Goal: Task Accomplishment & Management: Manage account settings

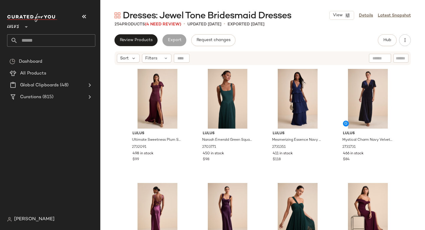
click at [309, 34] on div "Dresses: Jewel Tone Bridesmaid Dresses View Details Latest Snapshot 254 Product…" at bounding box center [262, 119] width 325 height 220
click at [293, 84] on div "#3 View" at bounding box center [297, 99] width 59 height 60
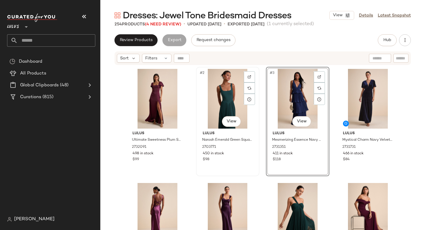
click at [227, 99] on div "#2 View" at bounding box center [227, 99] width 59 height 60
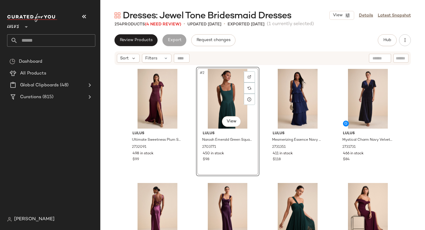
click at [21, 47] on div "Lulus **" at bounding box center [53, 30] width 93 height 37
click at [28, 43] on input "text" at bounding box center [57, 40] width 78 height 12
type input "*"
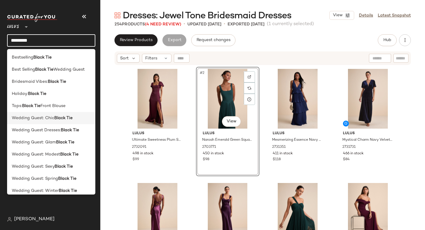
scroll to position [5, 0]
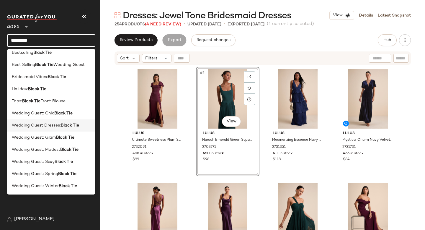
type input "*********"
click at [48, 127] on span "Wedding Guest Dresses:" at bounding box center [36, 125] width 49 height 6
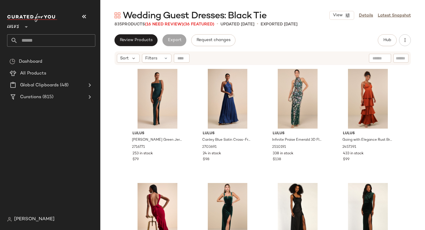
click at [282, 43] on div "Review Products Export Request changes Hub Send for Review External Review Inte…" at bounding box center [263, 40] width 297 height 12
click at [398, 13] on link "Latest Snapshot" at bounding box center [394, 15] width 33 height 6
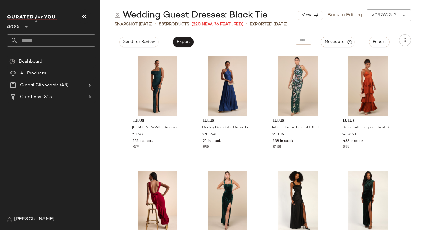
click at [383, 15] on div "View Back to Editing v092625-2 ******" at bounding box center [354, 15] width 113 height 12
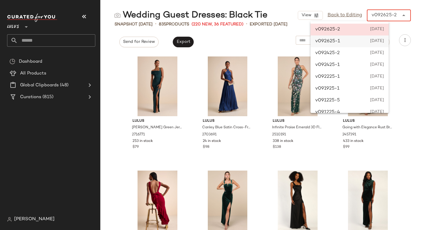
click at [343, 43] on div "v092625-1 [DATE]" at bounding box center [350, 41] width 78 height 12
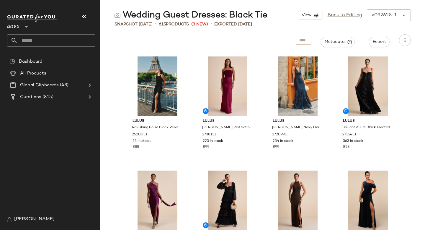
click at [385, 15] on div "v092625-1" at bounding box center [384, 15] width 25 height 7
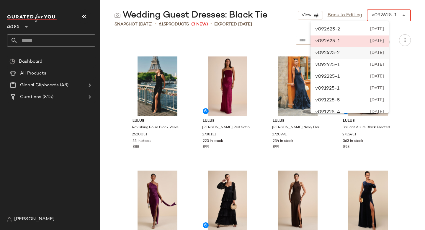
click at [354, 52] on div "v092425-2 September 24th 2025" at bounding box center [350, 53] width 78 height 12
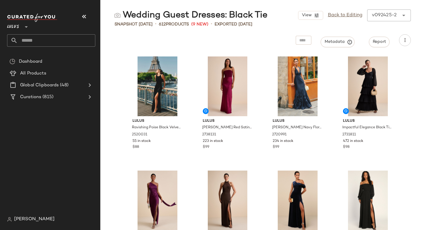
click at [386, 15] on div "v092425-2" at bounding box center [384, 15] width 25 height 7
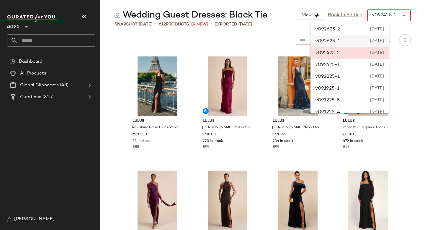
click at [350, 41] on div "v092625-1 [DATE]" at bounding box center [350, 41] width 78 height 12
type input "******"
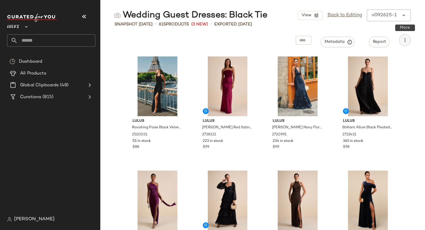
click at [406, 40] on icon "button" at bounding box center [405, 40] width 6 height 6
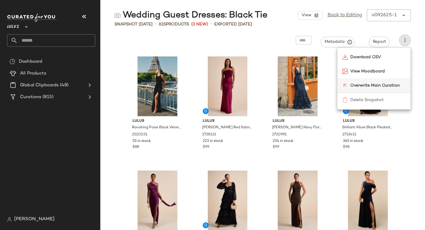
click at [376, 84] on span "Overwrite Main Curation" at bounding box center [379, 85] width 56 height 6
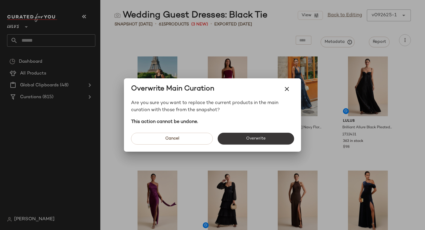
click at [252, 139] on span "Overwrite" at bounding box center [256, 138] width 20 height 5
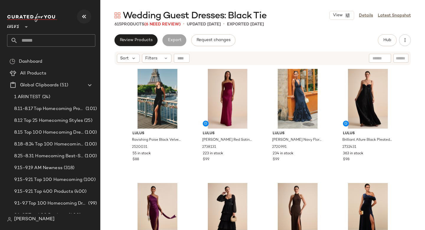
click at [81, 19] on icon "button" at bounding box center [84, 16] width 7 height 7
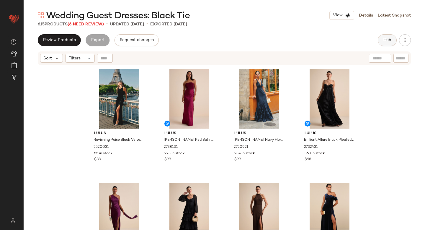
click at [386, 40] on span "Hub" at bounding box center [387, 40] width 8 height 5
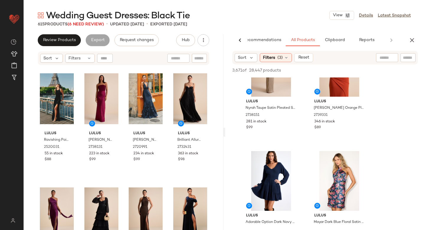
scroll to position [1556, 0]
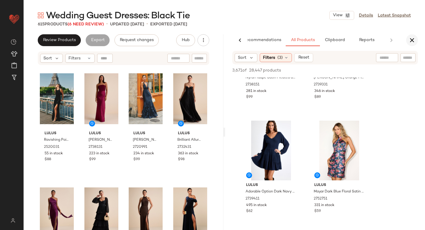
click at [411, 40] on icon "button" at bounding box center [412, 40] width 7 height 7
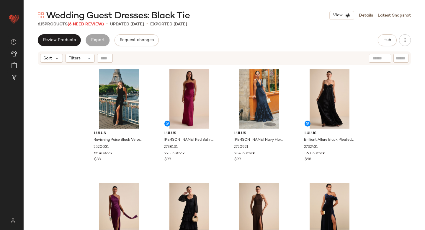
click at [95, 21] on span "Wedding Guest Dresses: Black Tie" at bounding box center [118, 16] width 144 height 12
click at [93, 23] on span "(6 Need Review)" at bounding box center [86, 24] width 36 height 4
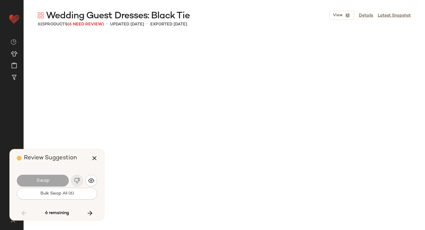
scroll to position [2851, 0]
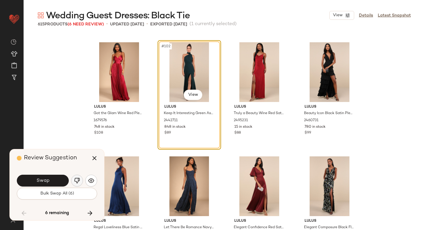
click at [74, 181] on img "button" at bounding box center [77, 181] width 6 height 6
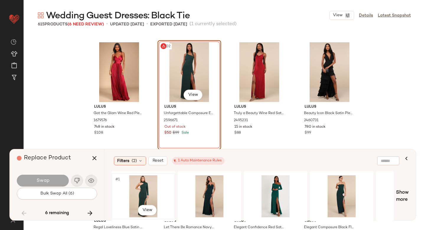
click at [156, 190] on div "#1 View" at bounding box center [143, 196] width 59 height 42
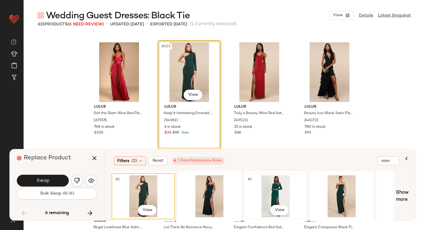
click at [280, 182] on div "#1 View" at bounding box center [275, 196] width 59 height 42
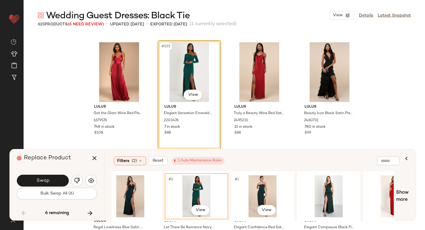
scroll to position [0, 80]
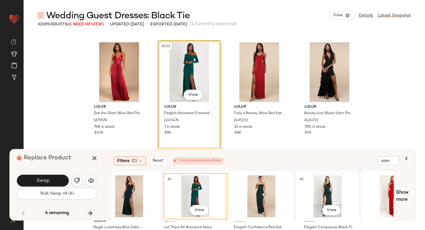
click at [331, 186] on div "#1 View" at bounding box center [327, 196] width 59 height 42
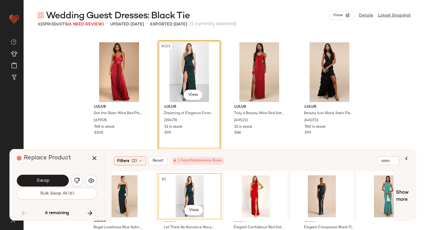
scroll to position [0, 216]
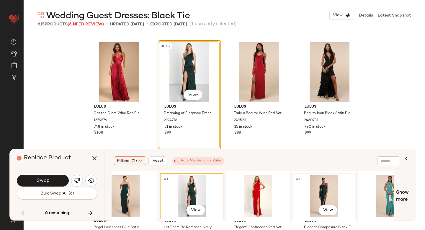
click at [307, 196] on div "#1 View" at bounding box center [324, 196] width 59 height 42
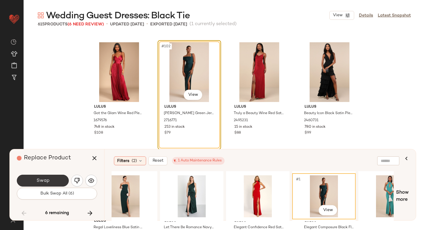
click at [43, 181] on span "Swap" at bounding box center [42, 181] width 13 height 6
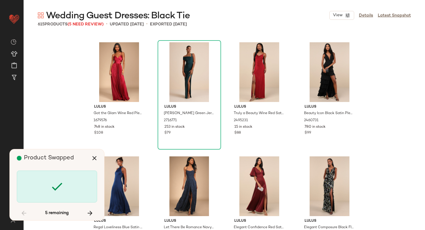
scroll to position [4334, 0]
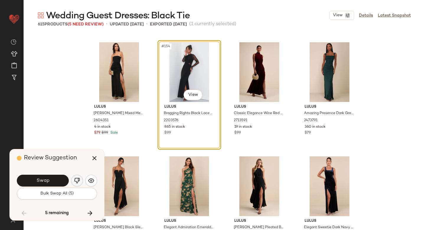
click at [73, 179] on button "button" at bounding box center [77, 181] width 12 height 12
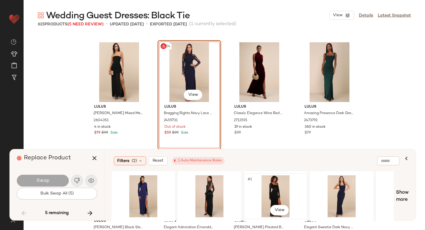
click at [251, 195] on div "#1 View" at bounding box center [275, 196] width 59 height 42
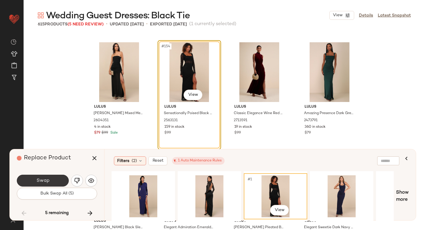
click at [49, 183] on button "Swap" at bounding box center [43, 181] width 52 height 12
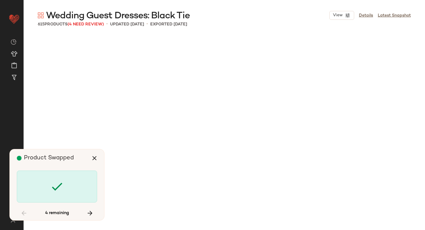
scroll to position [5474, 0]
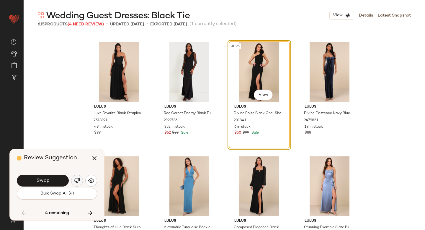
click at [76, 180] on img "button" at bounding box center [77, 181] width 6 height 6
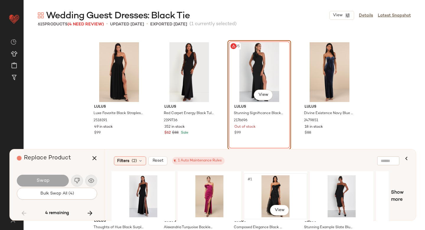
click at [268, 185] on div "#1 View" at bounding box center [275, 196] width 59 height 42
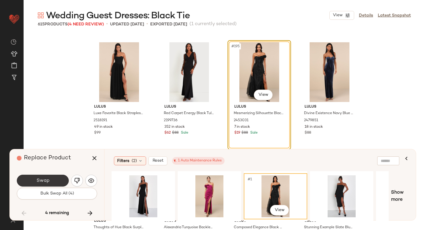
click at [52, 179] on button "Swap" at bounding box center [43, 181] width 52 height 12
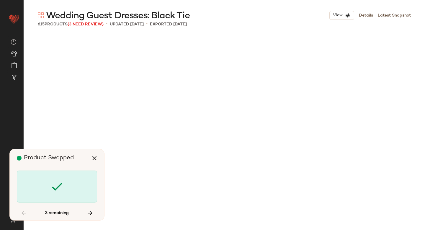
scroll to position [6843, 0]
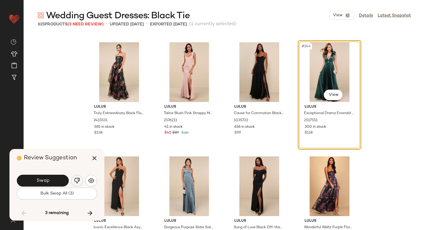
click at [77, 182] on img "button" at bounding box center [77, 181] width 6 height 6
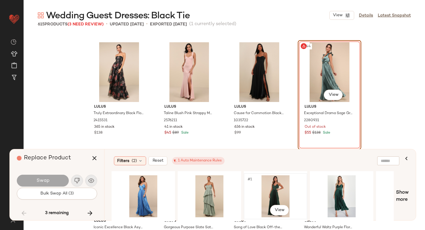
click at [287, 194] on div "#1 View" at bounding box center [275, 196] width 59 height 42
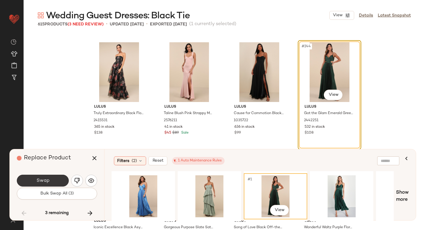
click at [37, 176] on button "Swap" at bounding box center [43, 181] width 52 height 12
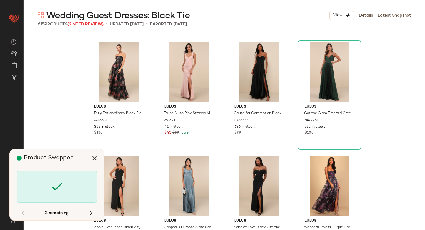
scroll to position [9238, 0]
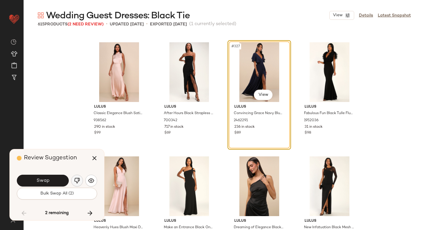
click at [81, 176] on button "button" at bounding box center [77, 181] width 12 height 12
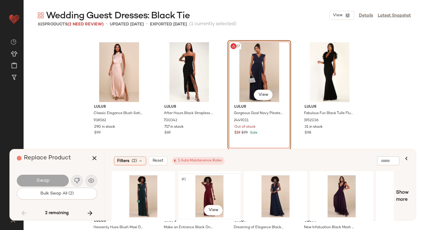
click at [201, 195] on div "#1 View" at bounding box center [209, 196] width 59 height 42
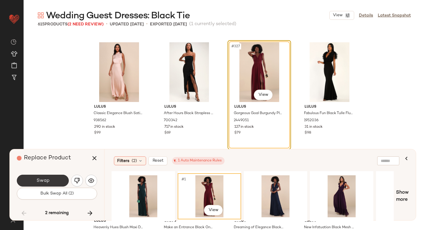
click at [48, 183] on span "Swap" at bounding box center [42, 181] width 13 height 6
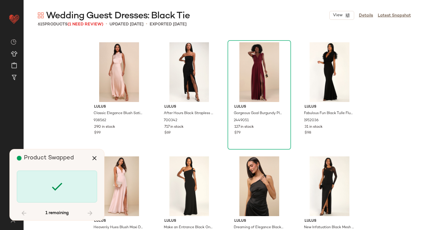
scroll to position [10606, 0]
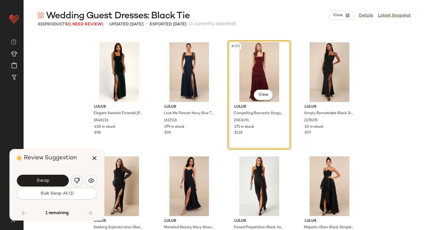
click at [73, 180] on button "button" at bounding box center [77, 181] width 12 height 12
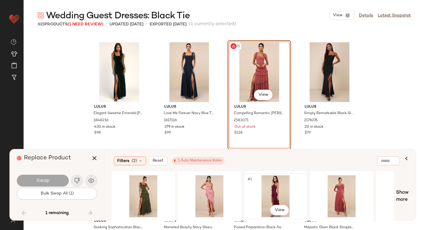
click at [268, 187] on div "#1 View" at bounding box center [275, 196] width 59 height 42
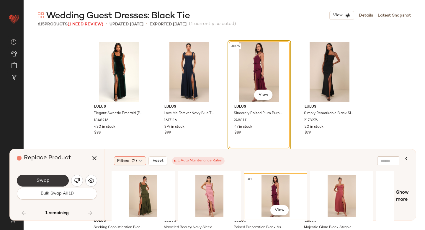
click at [52, 182] on button "Swap" at bounding box center [43, 181] width 52 height 12
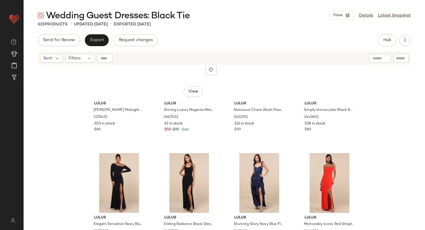
scroll to position [4441, 0]
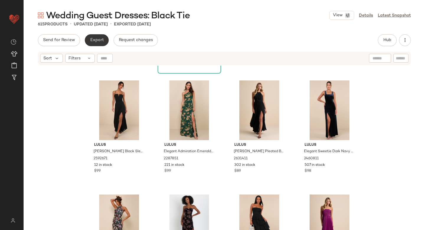
click at [100, 44] on button "Export" at bounding box center [97, 40] width 24 height 12
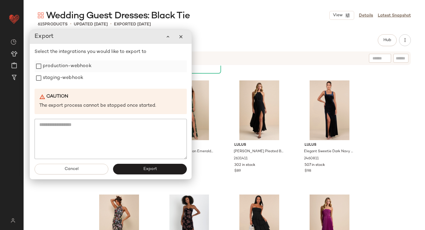
click at [77, 66] on label "production-webhook" at bounding box center [67, 66] width 49 height 12
click at [74, 78] on label "staging-webhook" at bounding box center [63, 78] width 40 height 12
click at [135, 166] on button "Export" at bounding box center [150, 169] width 74 height 11
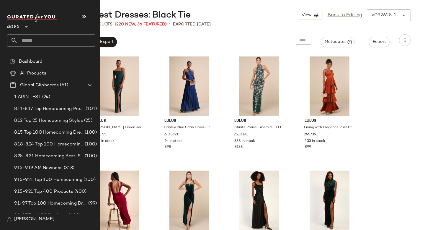
click at [35, 43] on input "text" at bounding box center [57, 40] width 78 height 12
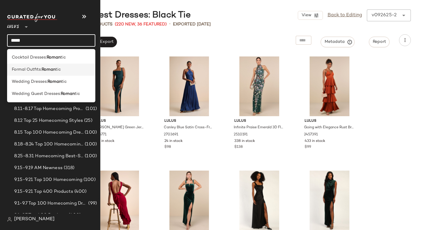
type input "*****"
click at [26, 73] on div "Formal Outfits: Roman tic" at bounding box center [51, 70] width 88 height 12
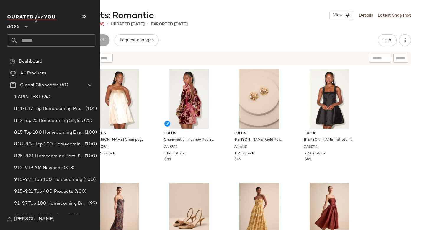
click at [60, 40] on input "text" at bounding box center [57, 40] width 78 height 12
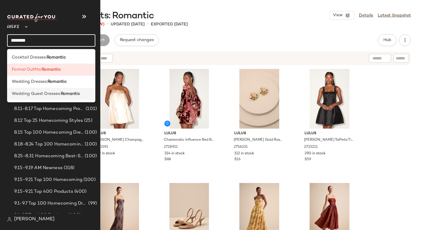
type input "********"
click at [51, 89] on div "Wedding Guest Dresses: Romantic" at bounding box center [51, 94] width 88 height 12
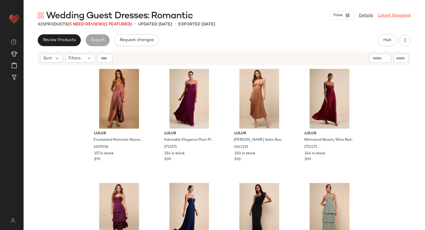
click at [399, 13] on link "Latest Snapshot" at bounding box center [394, 15] width 33 height 6
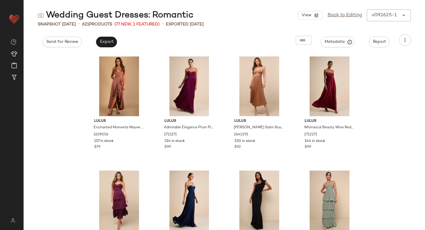
click at [399, 13] on div "v092625-1 ******" at bounding box center [383, 15] width 32 height 12
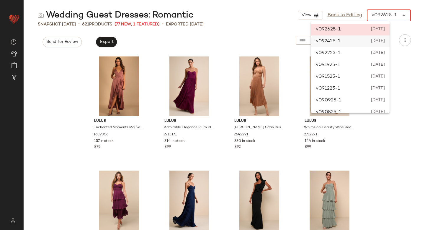
click at [384, 40] on span "[DATE]" at bounding box center [377, 41] width 15 height 7
type input "******"
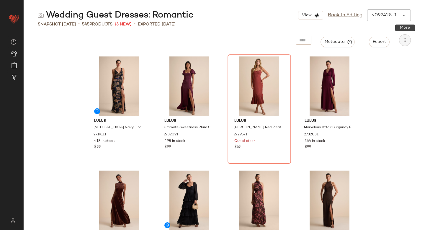
click at [406, 41] on icon "button" at bounding box center [405, 40] width 6 height 6
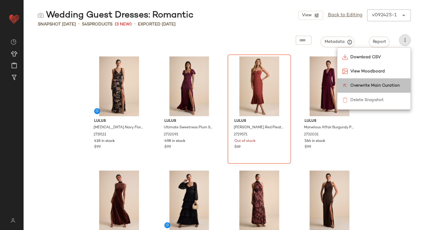
click at [376, 79] on div "Overwrite Main Curation" at bounding box center [374, 85] width 73 height 14
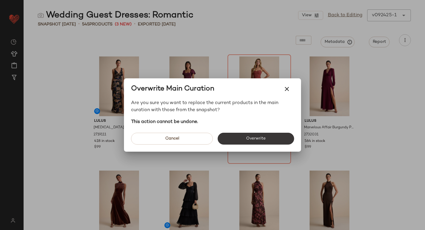
click at [248, 139] on span "Overwrite" at bounding box center [256, 138] width 20 height 5
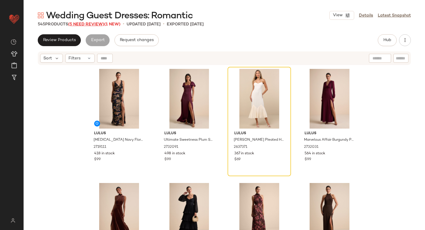
click at [91, 25] on span "(5 Need Review)" at bounding box center [86, 24] width 36 height 4
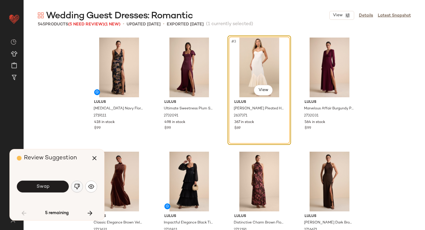
click at [76, 188] on img "button" at bounding box center [77, 186] width 6 height 6
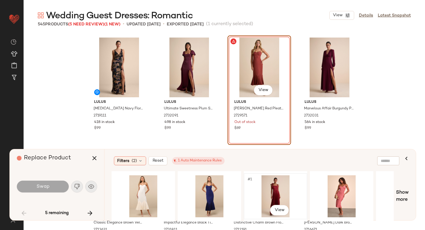
click at [286, 193] on div "#1 View" at bounding box center [275, 196] width 59 height 42
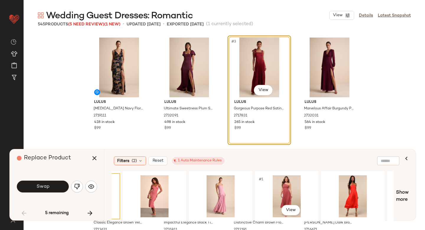
scroll to position [0, 188]
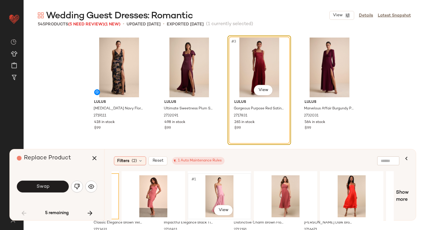
click at [211, 196] on div "#1 View" at bounding box center [219, 196] width 59 height 42
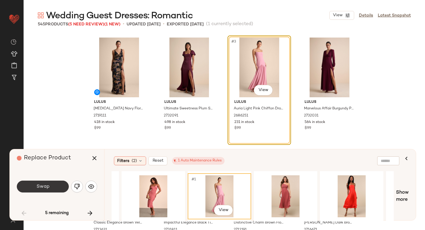
click at [48, 190] on button "Swap" at bounding box center [43, 187] width 52 height 12
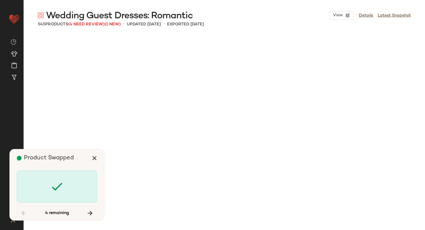
scroll to position [1369, 0]
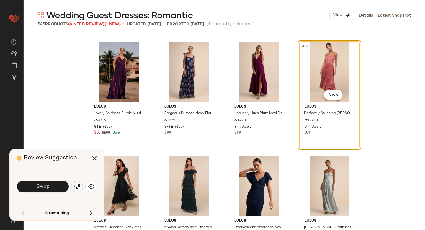
click at [75, 185] on img "button" at bounding box center [77, 186] width 6 height 6
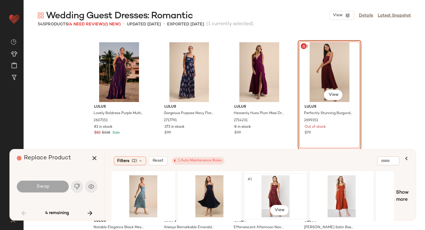
click at [279, 186] on div "#1 View" at bounding box center [275, 196] width 59 height 42
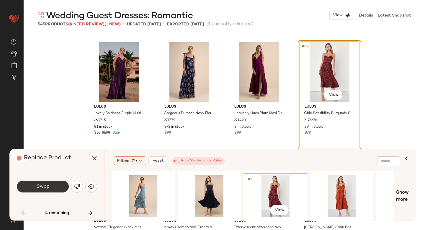
click at [30, 186] on button "Swap" at bounding box center [43, 187] width 52 height 12
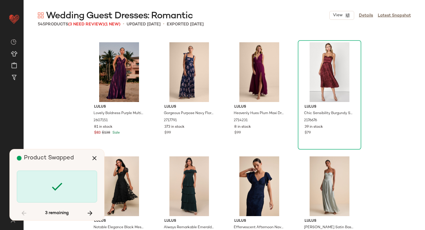
scroll to position [3877, 0]
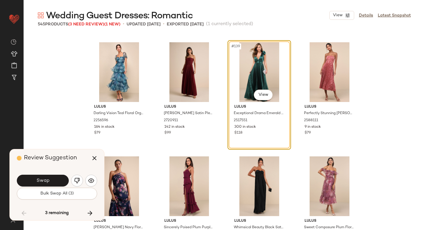
click at [83, 188] on button "Bulk Swap All (3)" at bounding box center [57, 194] width 80 height 12
click at [77, 180] on button "button" at bounding box center [77, 181] width 12 height 12
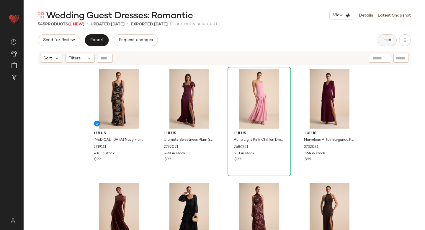
click at [388, 39] on span "Hub" at bounding box center [387, 40] width 8 height 5
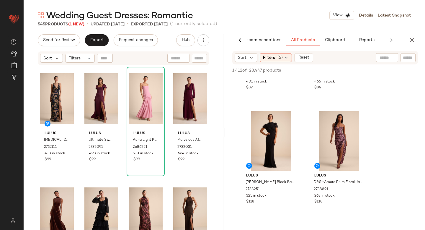
scroll to position [1552, 0]
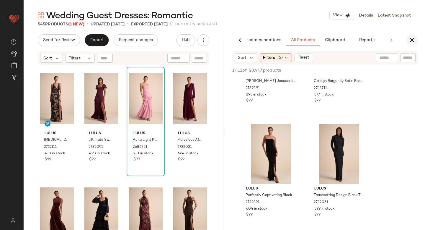
click at [415, 38] on icon "button" at bounding box center [412, 40] width 7 height 7
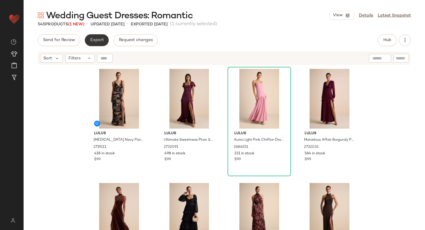
click at [90, 41] on span "Export" at bounding box center [97, 40] width 14 height 5
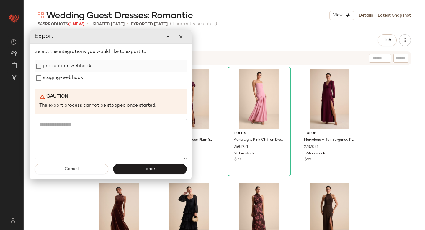
click at [55, 69] on label "production-webhook" at bounding box center [67, 66] width 49 height 12
click at [56, 76] on label "staging-webhook" at bounding box center [63, 78] width 40 height 12
click at [130, 168] on button "Export" at bounding box center [150, 169] width 74 height 11
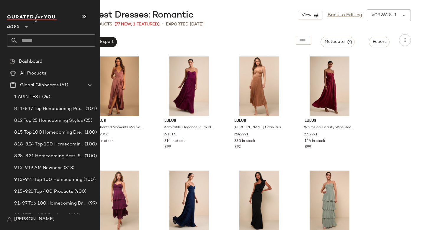
click at [24, 37] on input "text" at bounding box center [57, 40] width 78 height 12
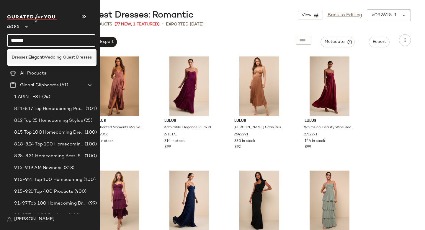
type input "*******"
click at [32, 56] on b "Elegant" at bounding box center [35, 57] width 15 height 6
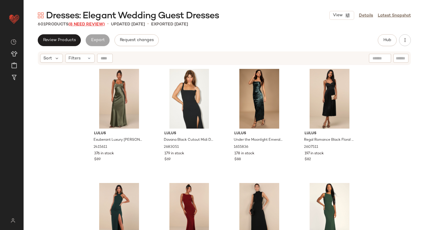
click at [84, 24] on span "(8 Need Review)" at bounding box center [87, 24] width 36 height 4
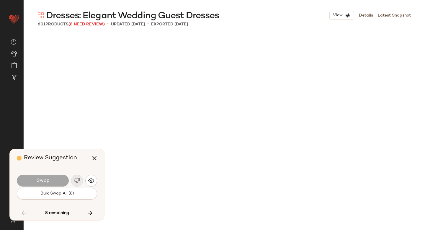
scroll to position [4448, 0]
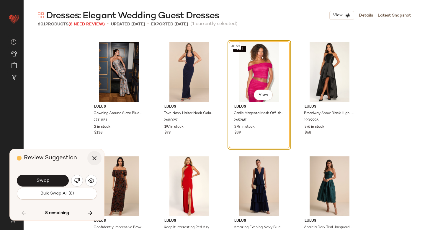
click at [94, 159] on icon "button" at bounding box center [94, 158] width 7 height 7
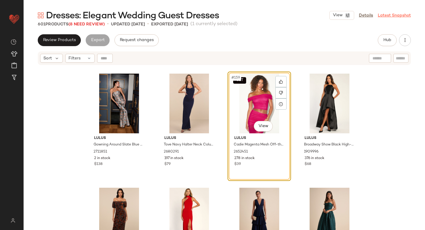
click at [389, 15] on link "Latest Snapshot" at bounding box center [394, 15] width 33 height 6
click at [389, 15] on main "Dresses: Elegant Wedding Guest Dresses View Details Latest Snapshot 601 Product…" at bounding box center [212, 115] width 425 height 230
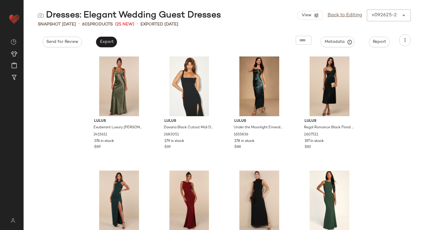
click at [378, 17] on div "View Back to Editing v092625-2 ******" at bounding box center [354, 15] width 113 height 12
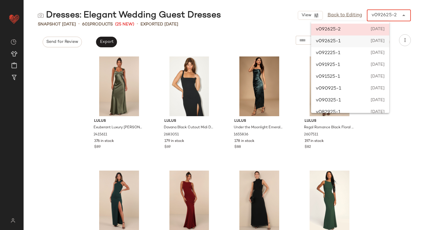
click at [355, 40] on div "v092625-1 [DATE]" at bounding box center [350, 41] width 78 height 12
type input "******"
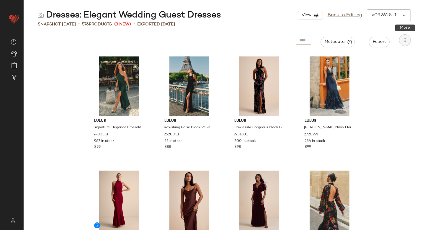
click at [404, 38] on icon "button" at bounding box center [405, 40] width 6 height 6
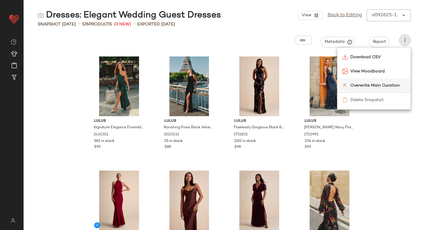
click at [385, 84] on span "Overwrite Main Curation" at bounding box center [379, 85] width 56 height 6
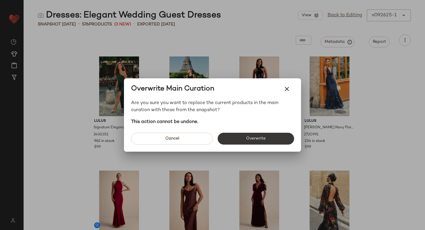
click at [275, 140] on button "Overwrite" at bounding box center [256, 139] width 77 height 12
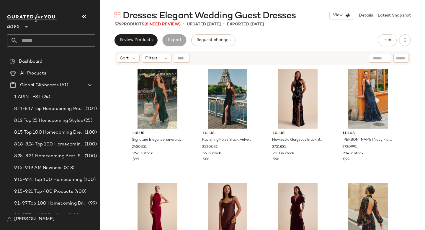
click at [161, 24] on span "(8 Need Review)" at bounding box center [162, 24] width 36 height 4
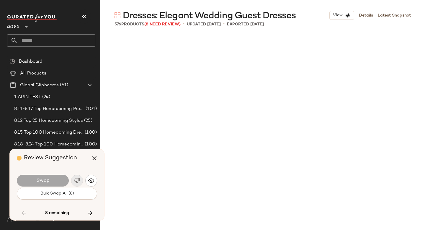
scroll to position [2965, 0]
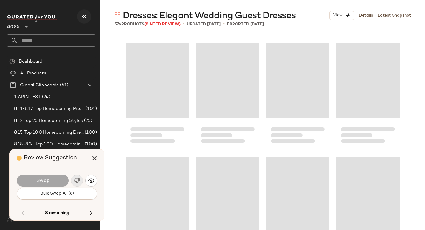
click at [84, 17] on icon "button" at bounding box center [84, 16] width 7 height 7
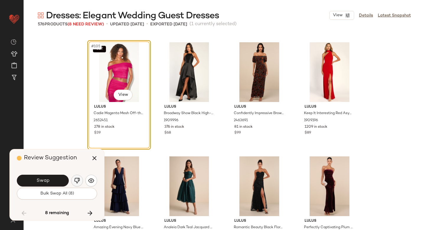
click at [76, 181] on img "button" at bounding box center [77, 181] width 6 height 6
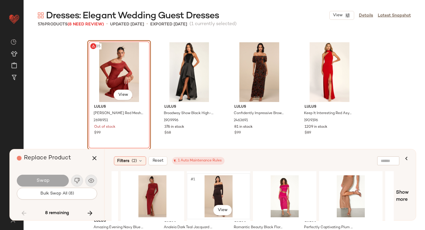
scroll to position [0, 57]
click at [222, 197] on div "#1 View" at bounding box center [218, 196] width 59 height 42
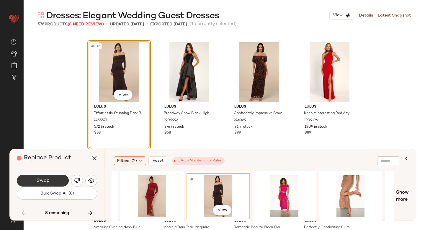
click at [43, 180] on span "Swap" at bounding box center [42, 181] width 13 height 6
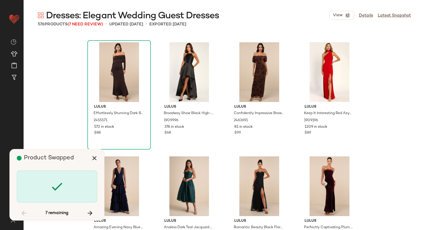
scroll to position [6044, 0]
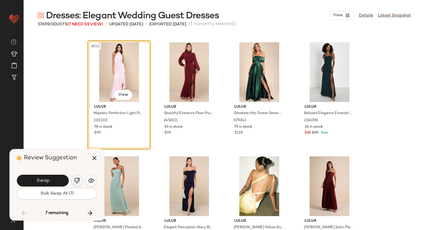
click at [75, 181] on img "button" at bounding box center [77, 181] width 6 height 6
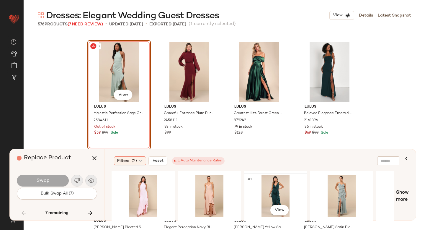
click at [278, 187] on div "#1 View" at bounding box center [275, 196] width 59 height 42
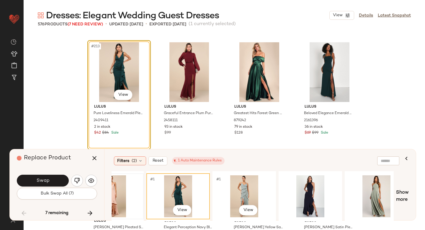
scroll to position [0, 103]
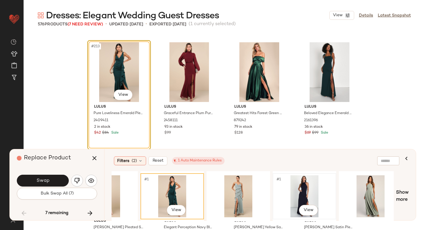
click at [292, 187] on div "#1 View" at bounding box center [304, 196] width 59 height 42
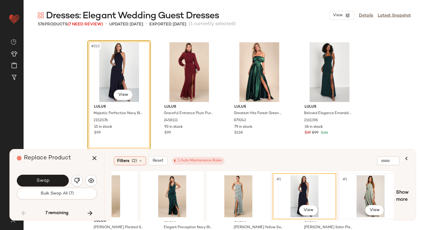
click at [373, 188] on div "#1 View" at bounding box center [370, 196] width 59 height 42
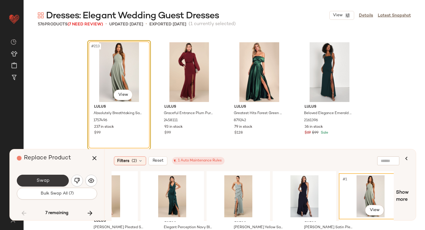
click at [55, 176] on button "Swap" at bounding box center [43, 181] width 52 height 12
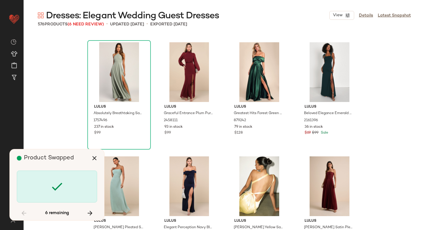
scroll to position [6386, 0]
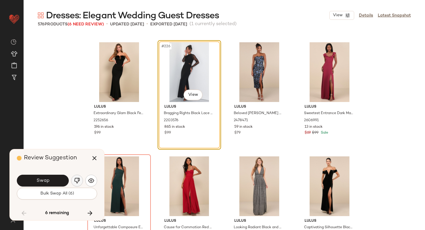
click at [79, 182] on img "button" at bounding box center [77, 181] width 6 height 6
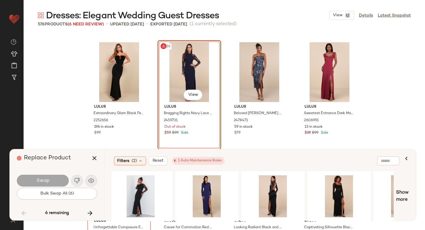
scroll to position [0, 0]
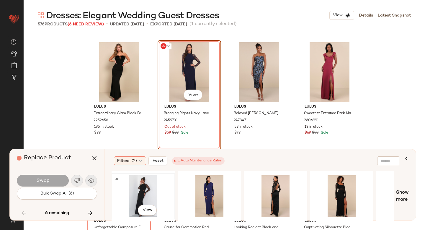
click at [149, 195] on div "#1 View" at bounding box center [143, 196] width 59 height 42
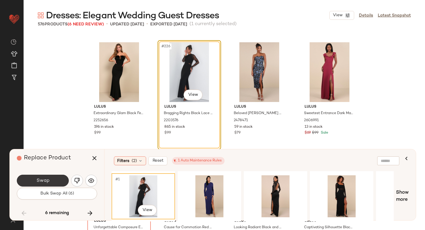
click at [43, 179] on span "Swap" at bounding box center [42, 181] width 13 height 6
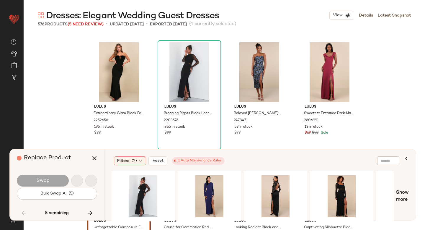
scroll to position [6500, 0]
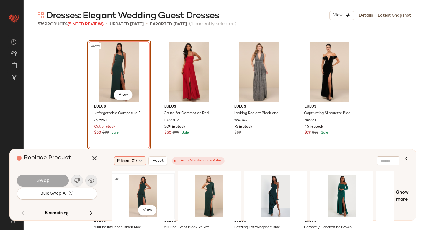
click at [147, 196] on div "#1 View" at bounding box center [143, 196] width 59 height 42
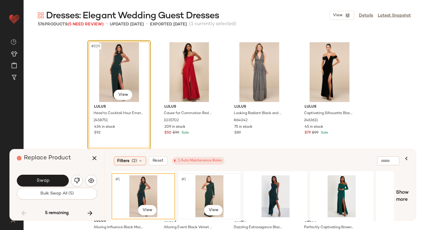
click at [201, 187] on div "#1 View" at bounding box center [209, 196] width 59 height 42
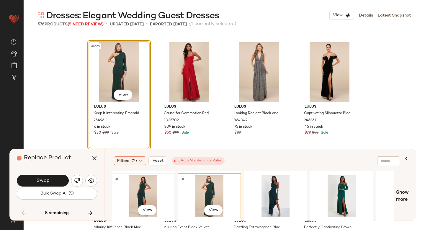
click at [133, 188] on div "#1 View" at bounding box center [143, 196] width 59 height 42
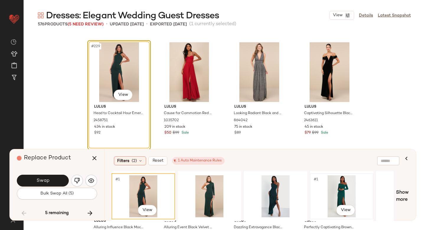
click at [335, 200] on div "#1 View" at bounding box center [341, 196] width 59 height 42
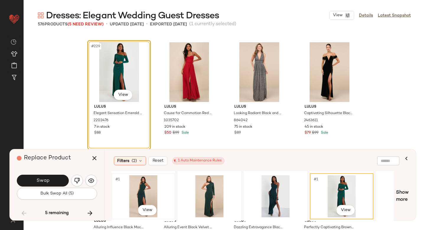
click at [140, 180] on div "#1 View" at bounding box center [143, 196] width 59 height 42
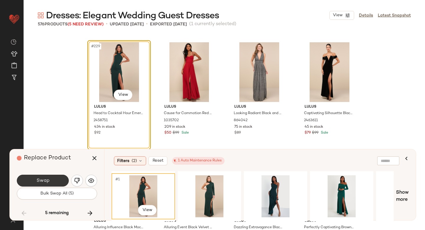
click at [40, 181] on span "Swap" at bounding box center [42, 181] width 13 height 6
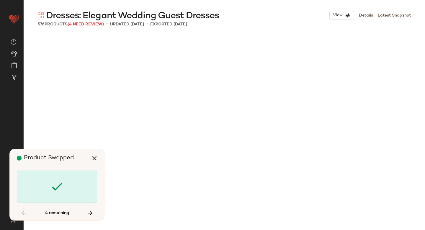
scroll to position [6957, 0]
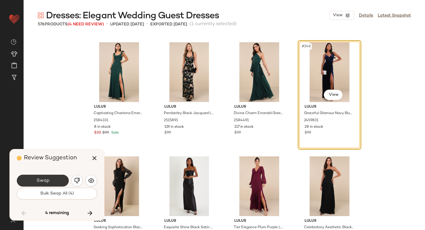
click at [56, 179] on button "Swap" at bounding box center [43, 181] width 52 height 12
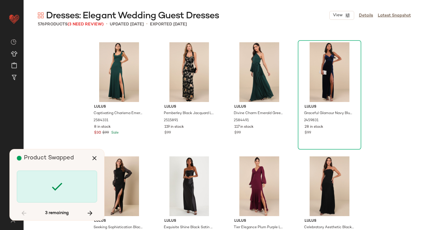
scroll to position [9352, 0]
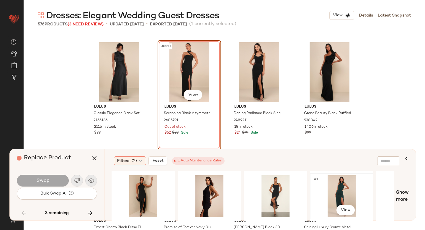
click at [342, 186] on div "#1 View" at bounding box center [341, 196] width 59 height 42
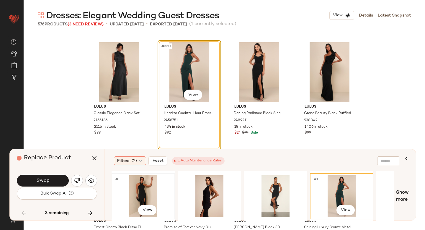
click at [144, 186] on div "#1 View" at bounding box center [143, 196] width 59 height 42
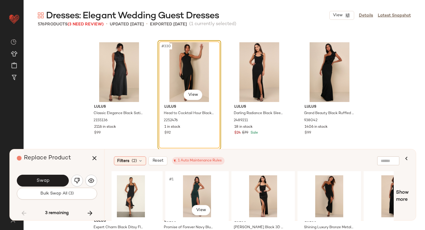
scroll to position [0, 147]
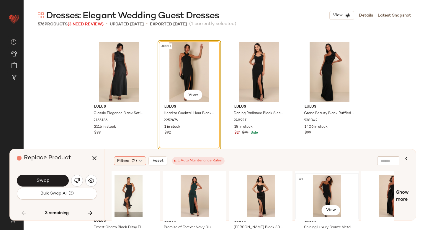
click at [320, 191] on div "#1 View" at bounding box center [327, 196] width 59 height 42
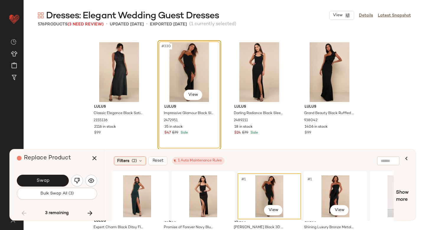
scroll to position [0, 206]
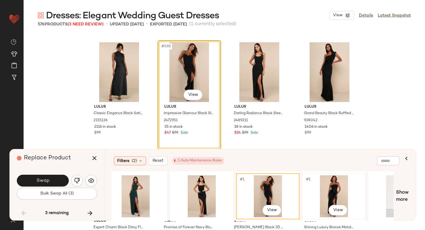
click at [336, 191] on div "#1 View" at bounding box center [334, 196] width 59 height 42
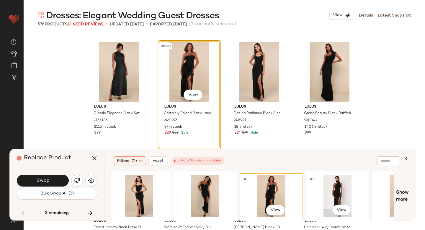
scroll to position [0, 310]
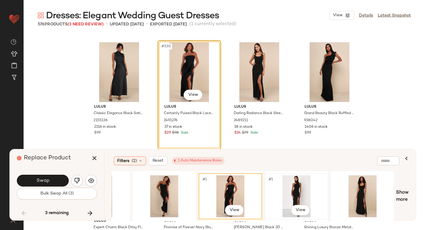
scroll to position [0, 310]
click at [75, 180] on img "button" at bounding box center [77, 181] width 6 height 6
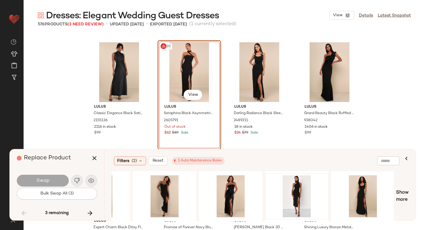
click at [201, 52] on div "#330 View" at bounding box center [189, 72] width 59 height 60
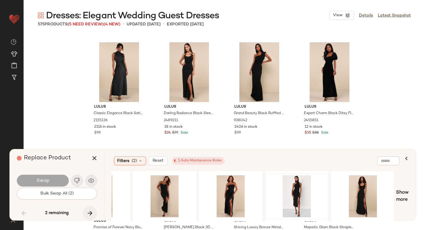
click at [89, 210] on icon "button" at bounding box center [90, 212] width 7 height 7
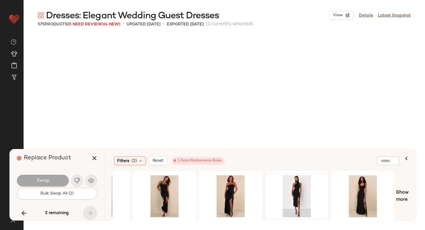
scroll to position [12317, 0]
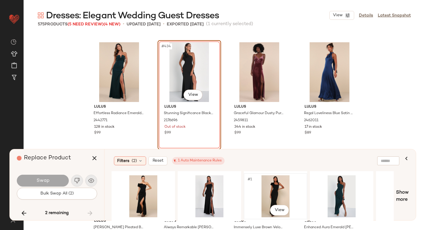
click at [272, 188] on div "#1 View" at bounding box center [275, 196] width 59 height 42
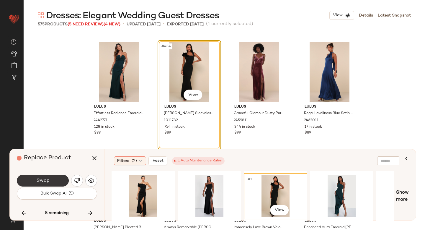
click at [44, 182] on span "Swap" at bounding box center [42, 181] width 13 height 6
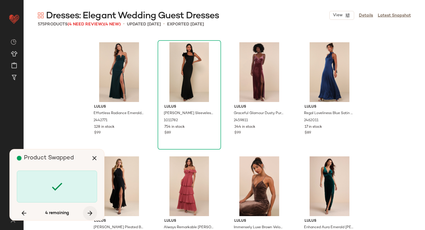
click at [90, 213] on icon "button" at bounding box center [90, 212] width 7 height 7
click at [90, 211] on icon "button" at bounding box center [90, 212] width 7 height 7
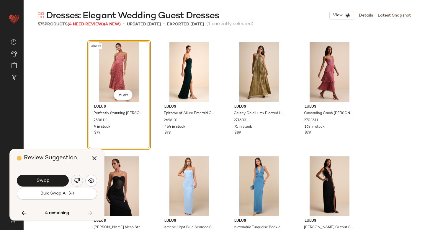
click at [75, 182] on img "button" at bounding box center [77, 181] width 6 height 6
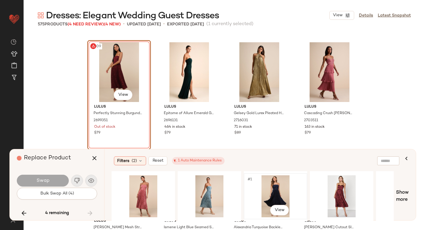
click at [278, 185] on div "#1 View" at bounding box center [275, 196] width 59 height 42
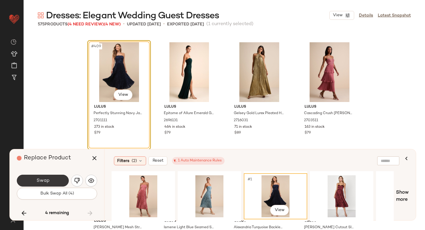
click at [51, 179] on button "Swap" at bounding box center [43, 181] width 52 height 12
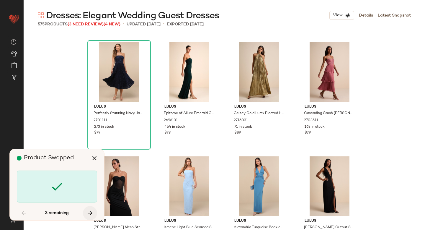
click at [89, 213] on icon "button" at bounding box center [90, 212] width 7 height 7
click at [23, 213] on icon "button" at bounding box center [23, 212] width 7 height 7
click at [94, 157] on icon "button" at bounding box center [94, 158] width 7 height 7
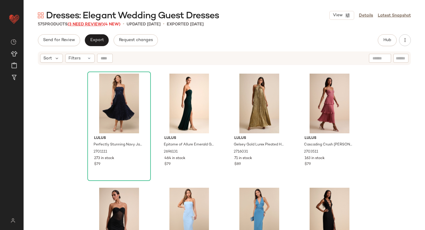
click at [81, 23] on span "(3 Need Review)" at bounding box center [86, 24] width 36 height 4
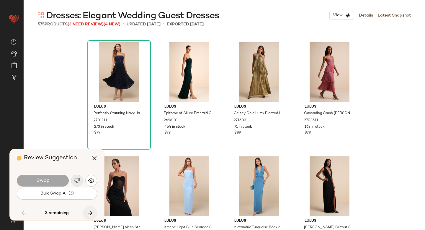
click at [90, 215] on icon "button" at bounding box center [90, 212] width 7 height 7
click at [95, 157] on icon "button" at bounding box center [94, 158] width 7 height 7
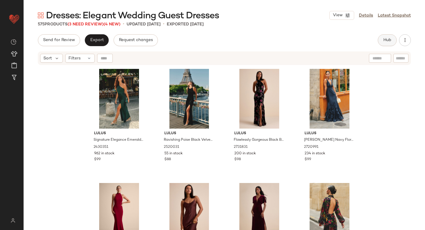
click at [384, 38] on span "Hub" at bounding box center [387, 40] width 8 height 5
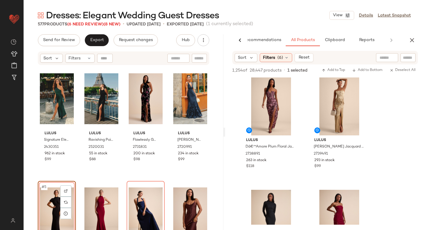
scroll to position [1355, 0]
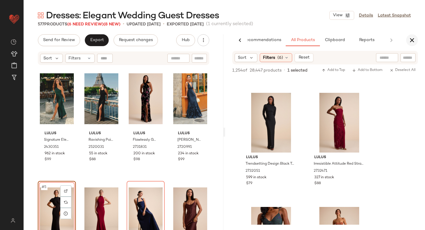
click at [411, 43] on icon "button" at bounding box center [412, 40] width 7 height 7
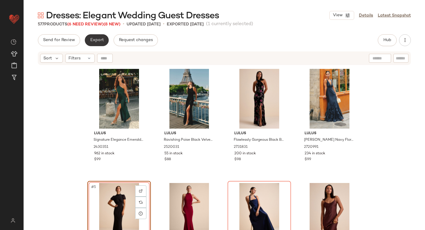
click at [98, 42] on span "Export" at bounding box center [97, 40] width 14 height 5
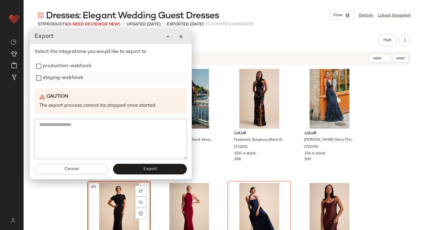
click at [66, 74] on label "staging-webhook" at bounding box center [63, 78] width 40 height 12
click at [64, 69] on label "production-webhook" at bounding box center [67, 66] width 49 height 12
click at [139, 168] on button "Export" at bounding box center [150, 169] width 74 height 11
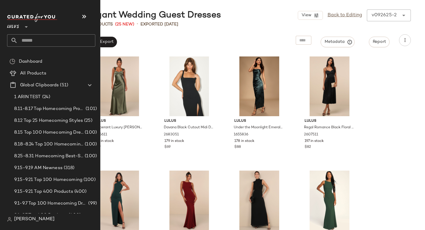
click at [47, 41] on input "text" at bounding box center [57, 40] width 78 height 12
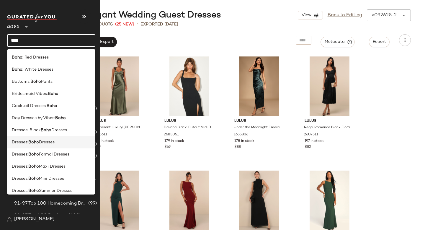
scroll to position [199, 0]
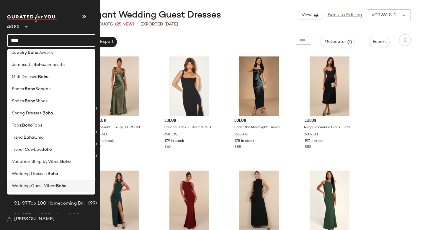
type input "****"
click at [39, 186] on span "Wedding Guest Vibes:" at bounding box center [34, 186] width 44 height 6
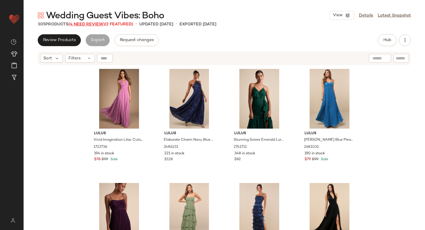
click at [82, 24] on span "(4 Need Review)" at bounding box center [87, 24] width 36 height 4
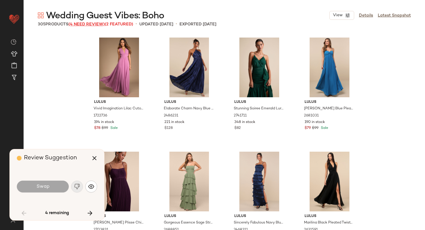
scroll to position [1254, 0]
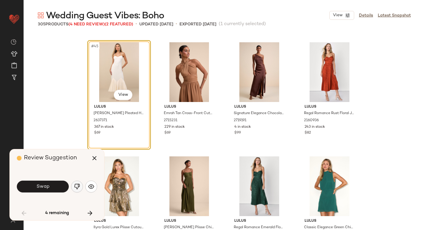
click at [75, 187] on img "button" at bounding box center [77, 186] width 6 height 6
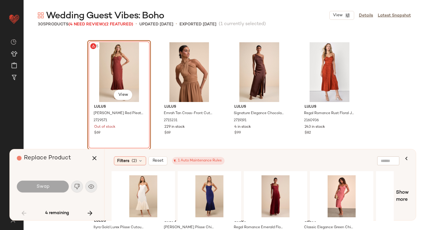
click at [116, 76] on div "#45 View" at bounding box center [119, 72] width 59 height 60
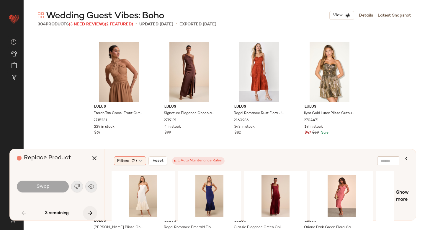
click at [90, 209] on icon "button" at bounding box center [90, 212] width 7 height 7
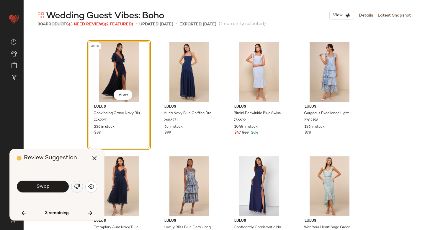
click at [76, 186] on img "button" at bounding box center [77, 186] width 6 height 6
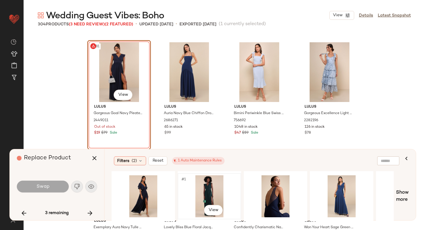
click at [209, 191] on div "#1 View" at bounding box center [209, 196] width 59 height 42
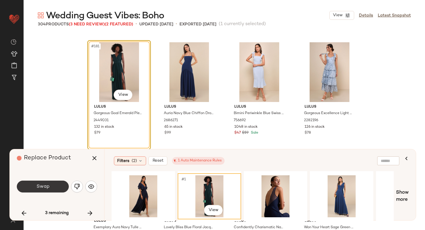
click at [61, 190] on button "Swap" at bounding box center [43, 187] width 52 height 12
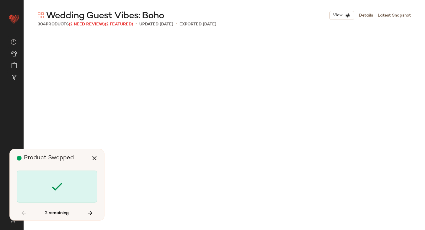
scroll to position [1825, 0]
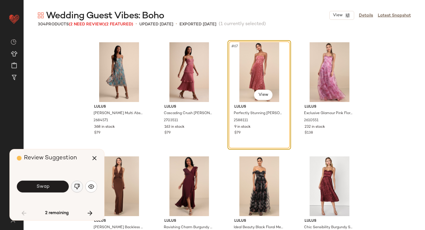
click at [77, 183] on button "button" at bounding box center [77, 187] width 12 height 12
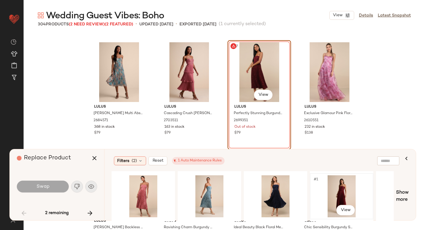
click at [342, 186] on div "#1 View" at bounding box center [341, 196] width 59 height 42
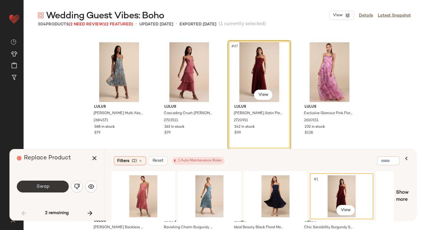
click at [51, 188] on button "Swap" at bounding box center [43, 187] width 52 height 12
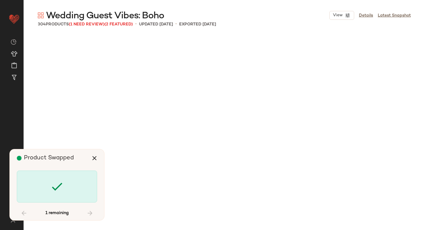
scroll to position [6044, 0]
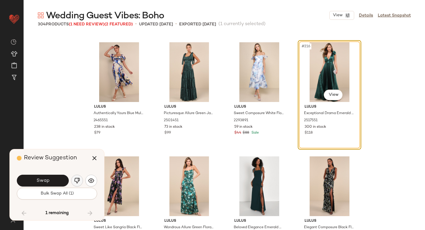
click at [77, 181] on img "button" at bounding box center [77, 181] width 6 height 6
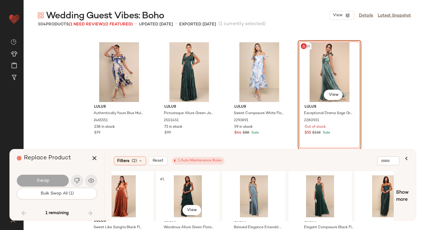
scroll to position [0, 116]
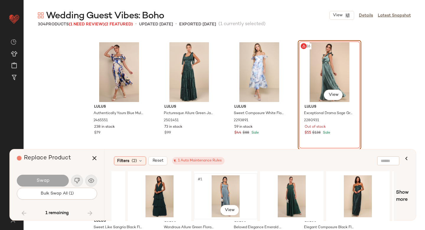
click at [227, 180] on div "#1 View" at bounding box center [225, 196] width 59 height 42
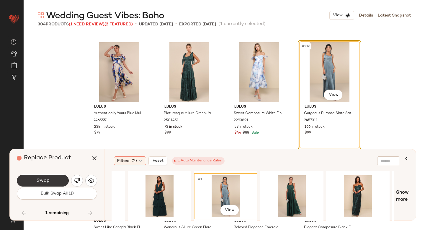
click at [22, 180] on button "Swap" at bounding box center [43, 181] width 52 height 12
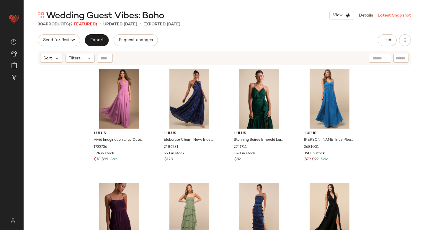
click at [397, 15] on link "Latest Snapshot" at bounding box center [394, 15] width 33 height 6
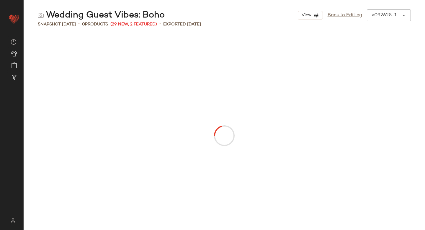
click at [397, 15] on div "v092625-1 ******" at bounding box center [383, 15] width 32 height 12
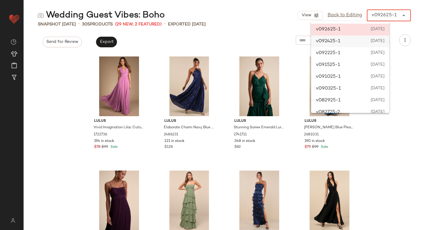
click at [368, 42] on div "v092425-1 September 24th 2025" at bounding box center [350, 41] width 78 height 12
type input "******"
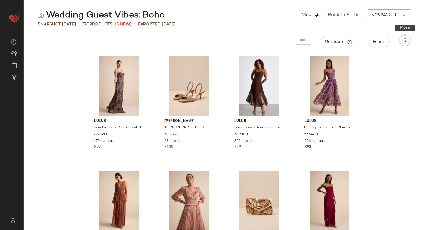
click at [409, 39] on button "button" at bounding box center [405, 40] width 12 height 12
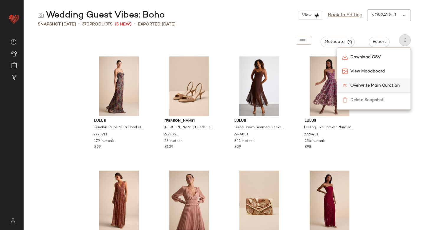
click at [385, 83] on span "Overwrite Main Curation" at bounding box center [379, 85] width 56 height 6
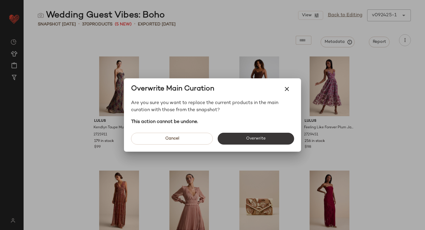
click at [237, 140] on button "Overwrite" at bounding box center [256, 139] width 77 height 12
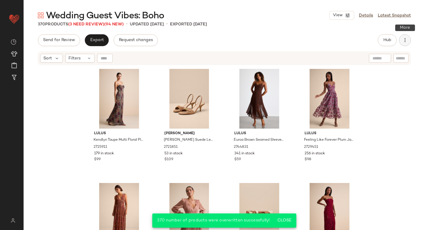
click at [403, 45] on button "button" at bounding box center [405, 40] width 12 height 12
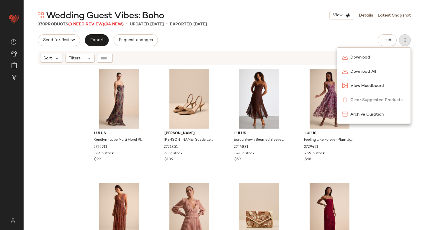
click at [335, 29] on div "Wedding Guest Vibes: Boho View Details Latest Snapshot 370 Products (3 Need Rev…" at bounding box center [225, 119] width 402 height 220
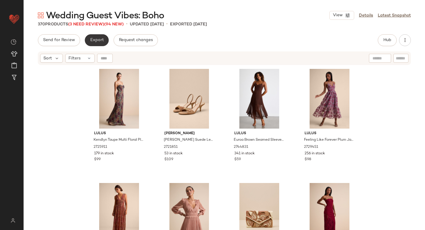
click at [86, 37] on button "Export" at bounding box center [97, 40] width 24 height 12
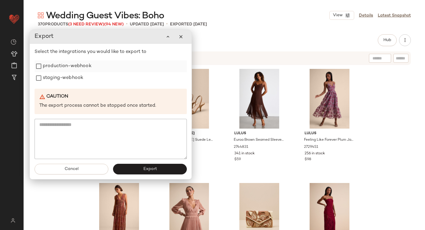
click at [77, 65] on label "production-webhook" at bounding box center [67, 66] width 49 height 12
click at [75, 78] on label "staging-webhook" at bounding box center [63, 78] width 40 height 12
click at [150, 172] on button "Export" at bounding box center [150, 169] width 74 height 11
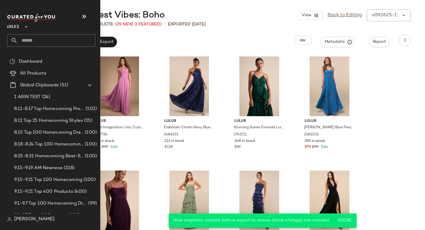
click at [38, 43] on input "text" at bounding box center [57, 40] width 78 height 12
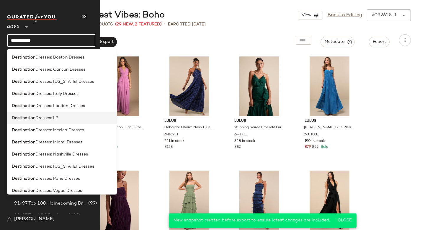
scroll to position [223, 0]
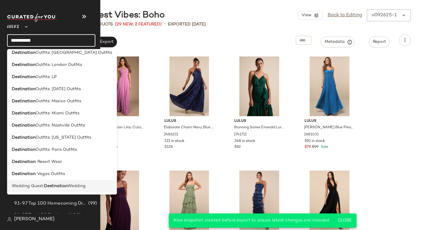
type input "**********"
click at [36, 188] on span "Wedding Guest:" at bounding box center [28, 186] width 32 height 6
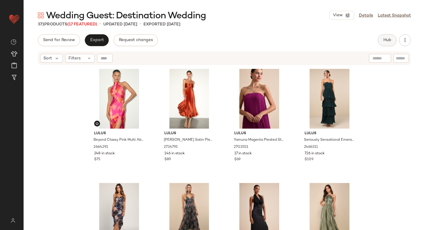
click at [387, 41] on span "Hub" at bounding box center [387, 40] width 8 height 5
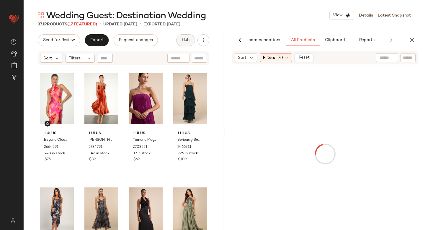
scroll to position [0, 14]
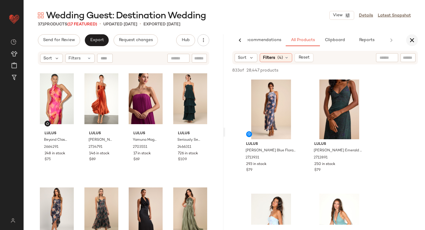
click at [412, 39] on icon "button" at bounding box center [412, 40] width 7 height 7
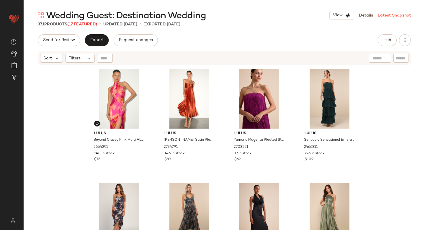
click at [386, 15] on link "Latest Snapshot" at bounding box center [394, 15] width 33 height 6
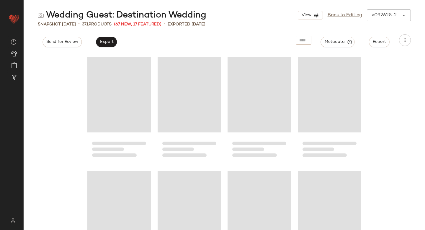
click at [386, 15] on div "View Back to Editing v092625-2 ******" at bounding box center [354, 15] width 113 height 12
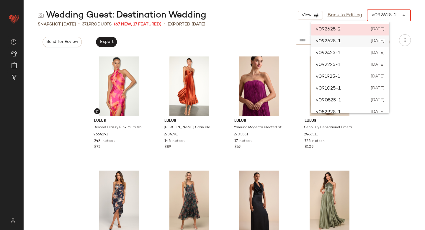
click at [381, 41] on span "[DATE]" at bounding box center [377, 41] width 14 height 7
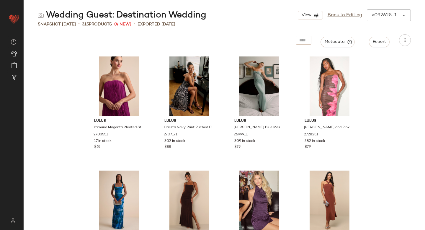
click at [381, 16] on div "v092625-1" at bounding box center [384, 15] width 25 height 7
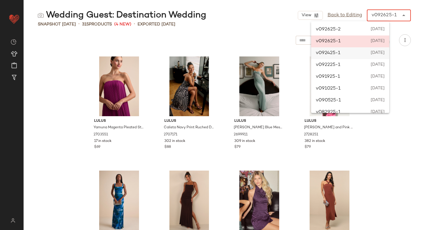
click at [347, 56] on div "v092425-1 September 24th 2025" at bounding box center [350, 53] width 78 height 12
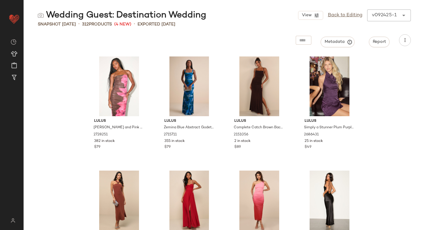
click at [377, 17] on div "v092425-1" at bounding box center [384, 15] width 25 height 7
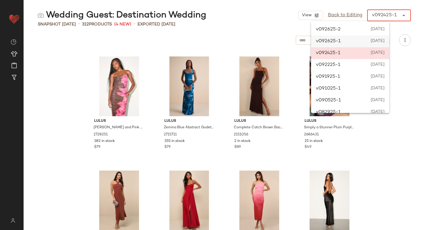
click at [358, 41] on div "v092625-1 September 26th 2025" at bounding box center [350, 41] width 78 height 12
type input "******"
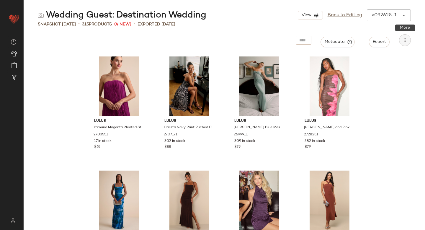
click at [404, 39] on icon "button" at bounding box center [405, 40] width 6 height 6
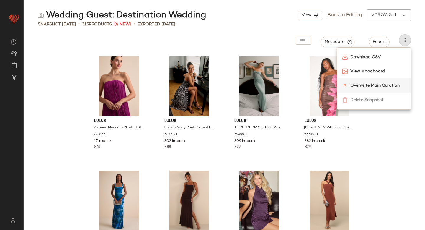
click at [389, 81] on div "Overwrite Main Curation" at bounding box center [374, 85] width 73 height 14
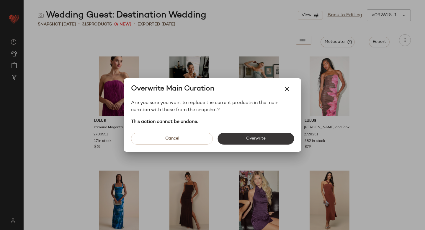
click at [267, 136] on button "Overwrite" at bounding box center [256, 139] width 77 height 12
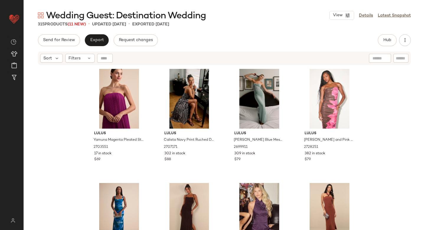
click at [377, 36] on div "Send for Review Export Request changes Hub Send for Review External Review Inte…" at bounding box center [224, 40] width 373 height 12
click at [386, 39] on span "Hub" at bounding box center [387, 40] width 8 height 5
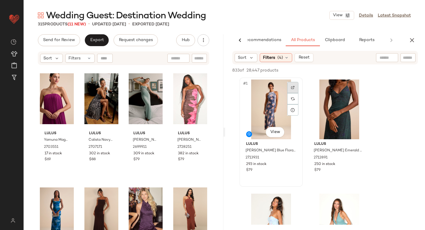
click at [292, 88] on img at bounding box center [293, 88] width 4 height 4
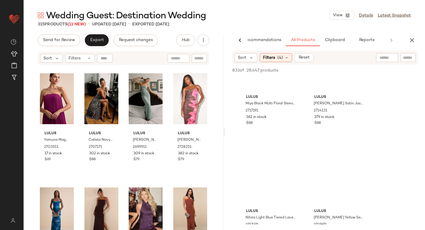
scroll to position [1089, 0]
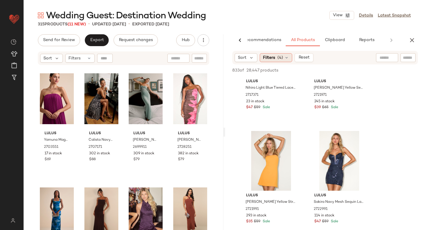
click at [282, 57] on span "(4)" at bounding box center [281, 58] width 6 height 6
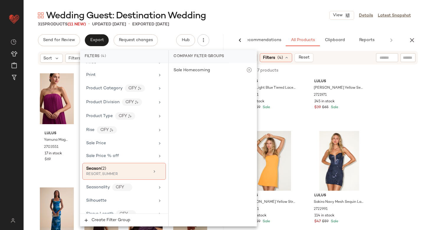
scroll to position [466, 0]
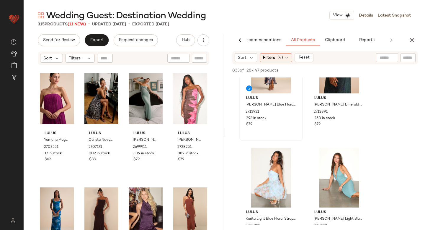
scroll to position [0, 0]
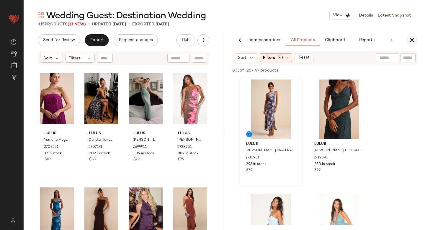
click at [412, 43] on icon "button" at bounding box center [412, 40] width 7 height 7
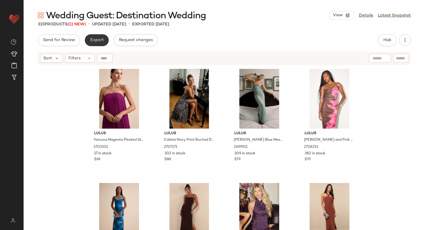
click at [94, 35] on button "Export" at bounding box center [97, 40] width 24 height 12
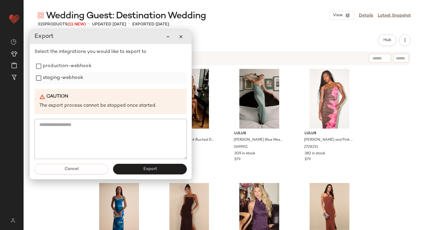
click at [53, 75] on label "staging-webhook" at bounding box center [63, 78] width 40 height 12
click at [51, 69] on label "production-webhook" at bounding box center [67, 66] width 49 height 12
click at [140, 171] on button "Export" at bounding box center [150, 169] width 74 height 11
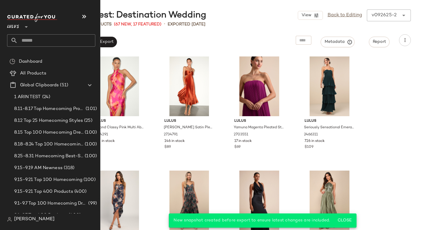
click at [28, 45] on input "text" at bounding box center [57, 40] width 78 height 12
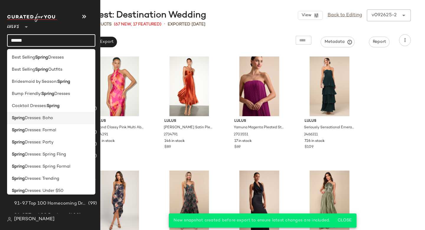
scroll to position [102, 0]
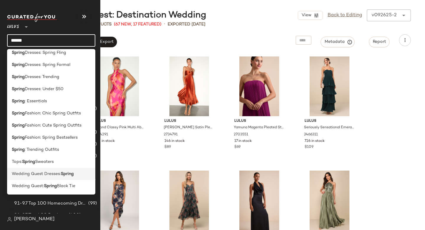
type input "******"
click at [45, 175] on span "Wedding Guest Dresses:" at bounding box center [36, 174] width 49 height 6
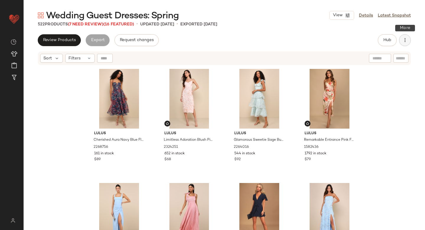
click at [409, 40] on button "button" at bounding box center [405, 40] width 12 height 12
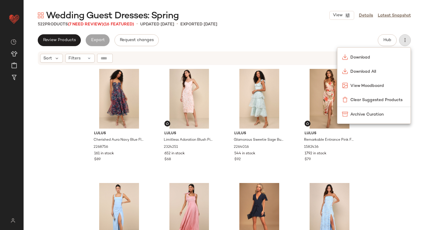
click at [352, 23] on div "522 Products (7 Need Review) (16 Featured) • updated Sep 26th • Exported Sep 26…" at bounding box center [225, 24] width 402 height 6
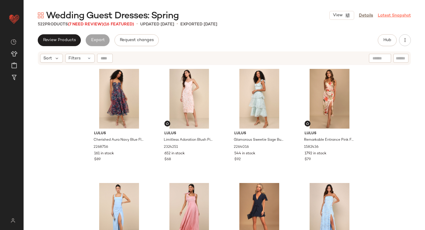
click at [390, 14] on link "Latest Snapshot" at bounding box center [394, 15] width 33 height 6
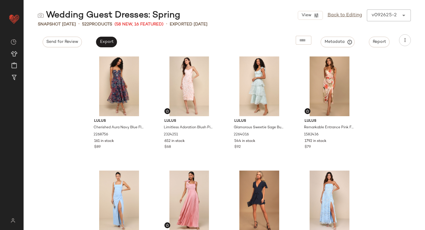
click at [394, 17] on div "v092625-2 ******" at bounding box center [383, 15] width 32 height 12
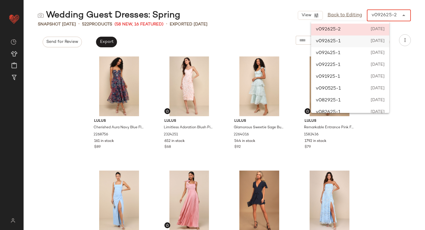
click at [384, 42] on span "[DATE]" at bounding box center [377, 41] width 14 height 7
type input "******"
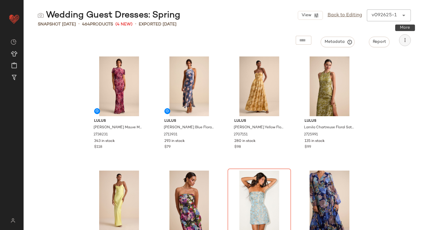
click at [403, 44] on button "button" at bounding box center [405, 40] width 12 height 12
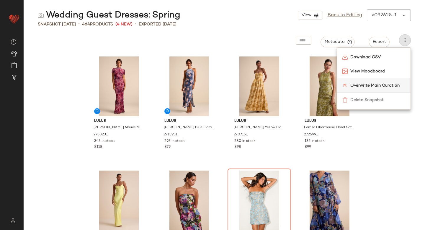
click at [386, 81] on div "Overwrite Main Curation" at bounding box center [374, 85] width 73 height 14
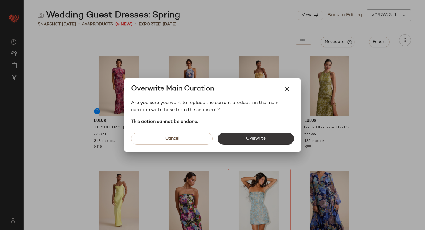
click at [243, 141] on button "Overwrite" at bounding box center [256, 139] width 77 height 12
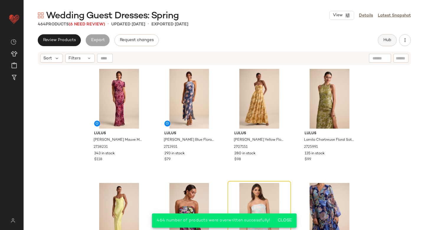
click at [388, 39] on span "Hub" at bounding box center [387, 40] width 8 height 5
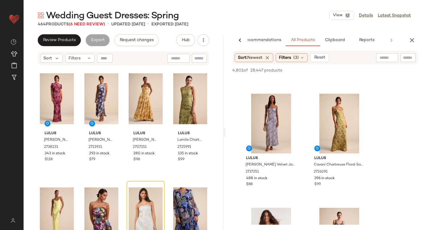
scroll to position [442, 0]
click at [290, 101] on div at bounding box center [292, 101] width 11 height 11
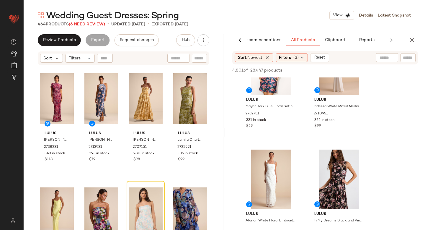
scroll to position [1899, 0]
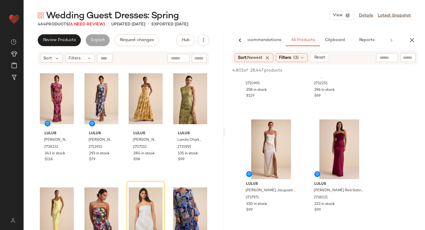
click at [406, 58] on input "text" at bounding box center [408, 58] width 10 height 6
type input "*"
click at [350, 57] on input "text" at bounding box center [347, 58] width 15 height 6
type input "******"
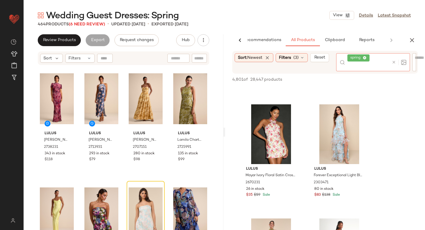
scroll to position [2837, 0]
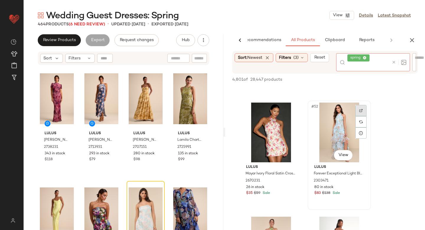
click at [363, 112] on div at bounding box center [361, 122] width 11 height 34
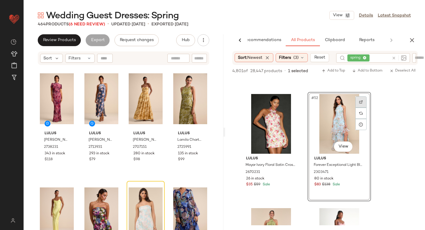
click at [359, 98] on div at bounding box center [361, 101] width 11 height 11
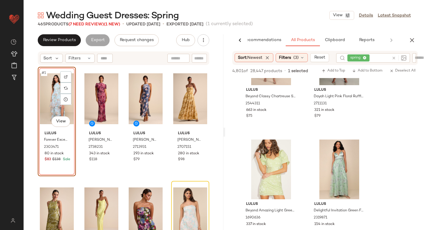
scroll to position [3063, 0]
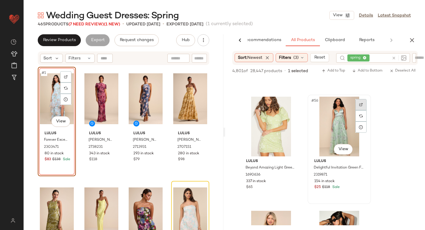
click at [363, 101] on div at bounding box center [361, 104] width 11 height 11
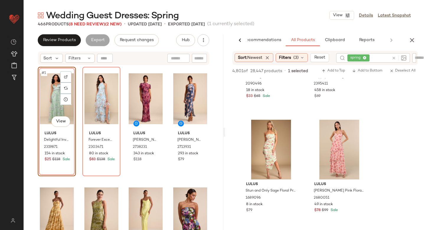
scroll to position [6347, 0]
click at [357, 128] on div at bounding box center [361, 126] width 11 height 11
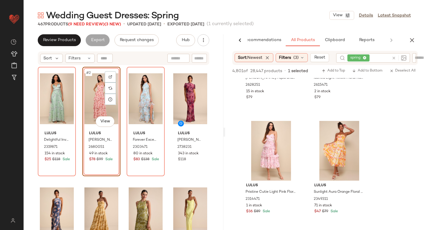
scroll to position [6599, 0]
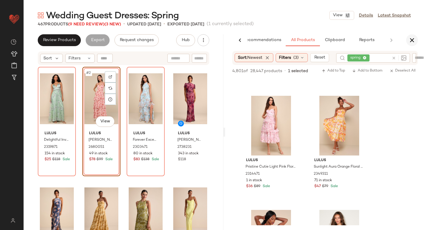
click at [414, 40] on icon "button" at bounding box center [412, 40] width 7 height 7
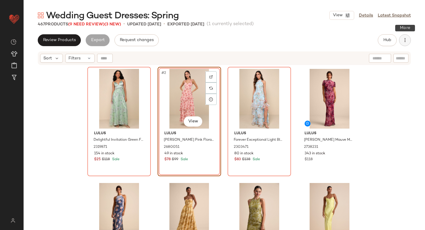
click at [408, 40] on icon "button" at bounding box center [405, 40] width 6 height 6
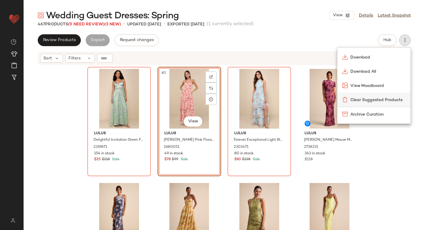
click at [384, 95] on div "Clear Suggested Products" at bounding box center [374, 99] width 73 height 14
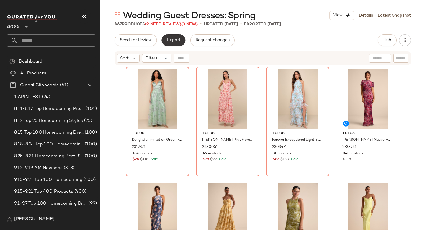
click at [182, 39] on button "Export" at bounding box center [174, 40] width 24 height 12
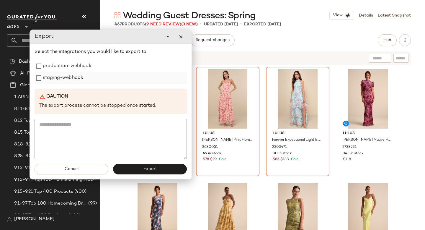
click at [82, 76] on label "staging-webhook" at bounding box center [63, 78] width 40 height 12
click at [77, 66] on label "production-webhook" at bounding box center [67, 66] width 49 height 12
click at [151, 169] on span "Export" at bounding box center [150, 169] width 14 height 5
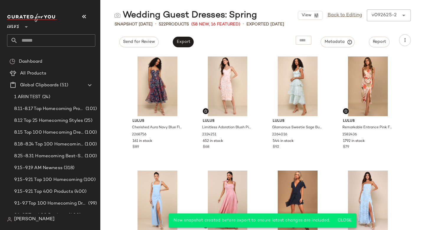
click at [39, 39] on input "text" at bounding box center [57, 40] width 78 height 12
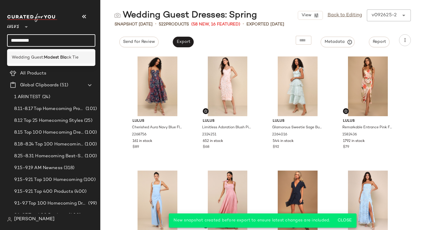
type input "**********"
click at [31, 57] on span "Wedding Guest:" at bounding box center [28, 57] width 32 height 6
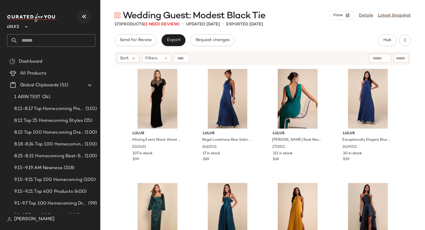
click at [82, 17] on icon "button" at bounding box center [84, 16] width 7 height 7
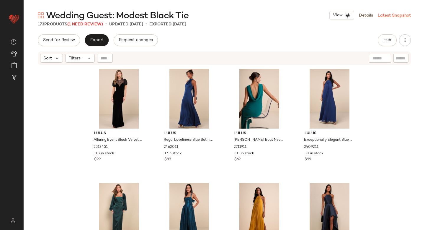
click at [382, 13] on link "Latest Snapshot" at bounding box center [394, 15] width 33 height 6
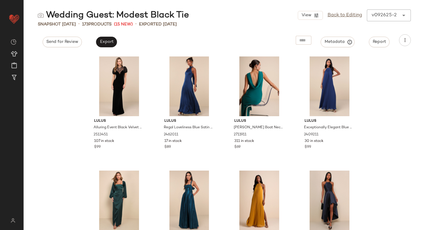
click at [382, 17] on div "View Back to Editing v092625-2 ******" at bounding box center [354, 15] width 113 height 12
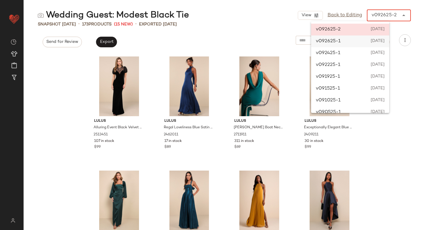
click at [385, 41] on span "[DATE]" at bounding box center [377, 41] width 14 height 7
type input "******"
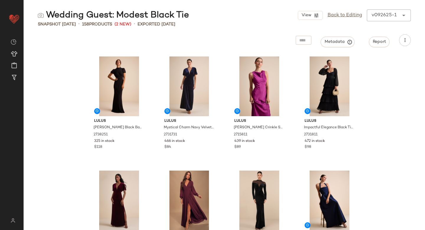
click at [411, 40] on div "Metadata Report" at bounding box center [225, 40] width 402 height 12
click at [402, 41] on button "button" at bounding box center [405, 40] width 12 height 12
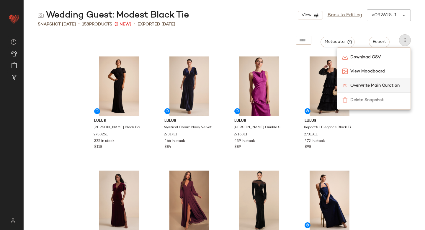
click at [377, 83] on span "Overwrite Main Curation" at bounding box center [379, 85] width 56 height 6
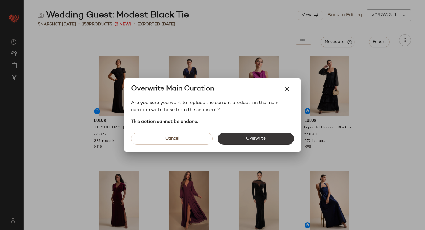
click at [269, 136] on button "Overwrite" at bounding box center [256, 139] width 77 height 12
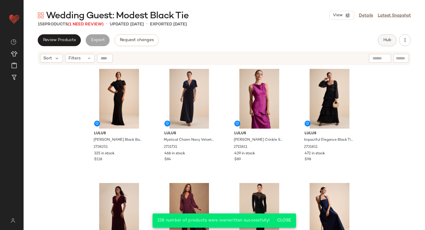
click at [386, 43] on button "Hub" at bounding box center [387, 40] width 19 height 12
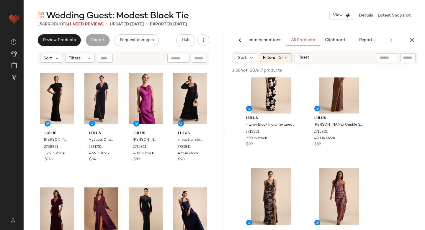
scroll to position [1312, 0]
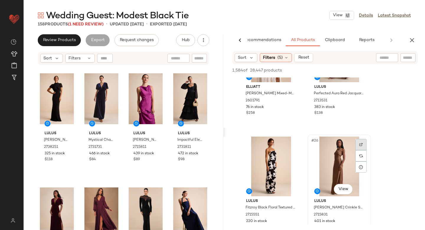
click at [360, 141] on div at bounding box center [361, 144] width 11 height 11
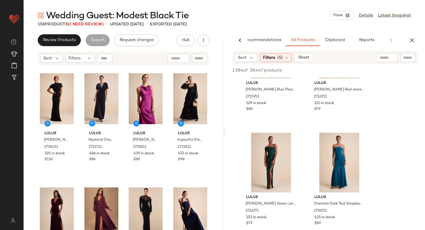
scroll to position [3248, 0]
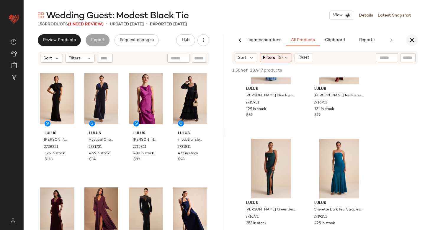
click at [415, 40] on icon "button" at bounding box center [412, 40] width 7 height 7
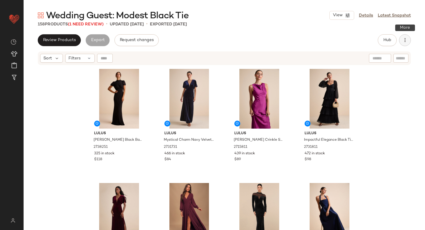
click at [403, 38] on icon "button" at bounding box center [405, 40] width 6 height 6
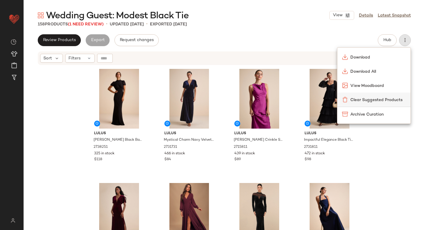
click at [370, 100] on span "Clear Suggested Products" at bounding box center [379, 100] width 56 height 6
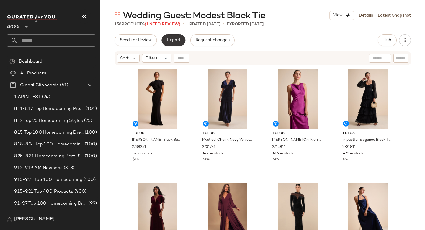
click at [176, 38] on span "Export" at bounding box center [174, 40] width 14 height 5
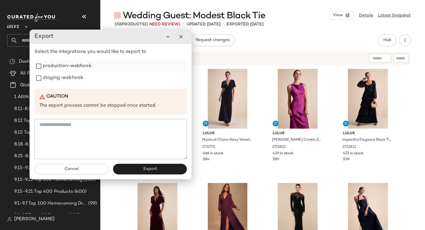
click at [67, 70] on label "production-webhook" at bounding box center [67, 66] width 49 height 12
click at [66, 81] on label "staging-webhook" at bounding box center [63, 78] width 40 height 12
click at [151, 173] on button "Export" at bounding box center [150, 169] width 74 height 11
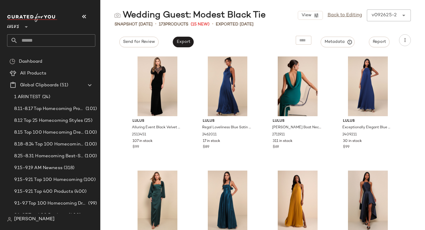
click at [31, 40] on input "text" at bounding box center [57, 40] width 78 height 12
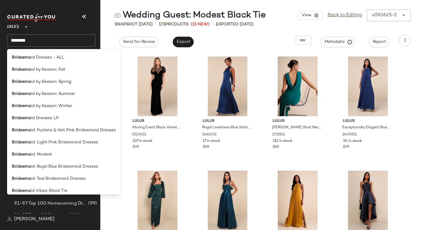
click at [50, 44] on input "********" at bounding box center [51, 40] width 88 height 12
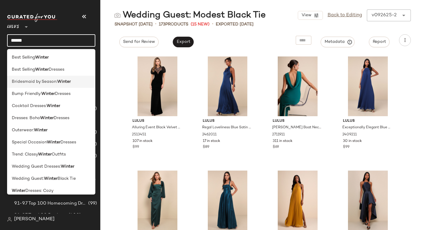
type input "******"
click at [35, 81] on span "Bridesmaid by Season:" at bounding box center [34, 82] width 45 height 6
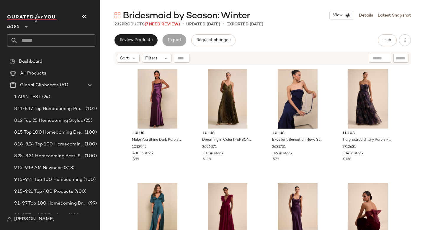
click at [304, 43] on div "Review Products Export Request changes Hub Send for Review External Review Inte…" at bounding box center [263, 40] width 297 height 12
click at [403, 17] on link "Latest Snapshot" at bounding box center [394, 15] width 33 height 6
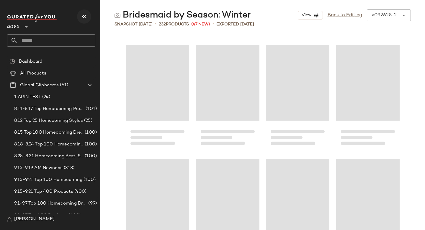
click at [84, 19] on icon "button" at bounding box center [84, 16] width 7 height 7
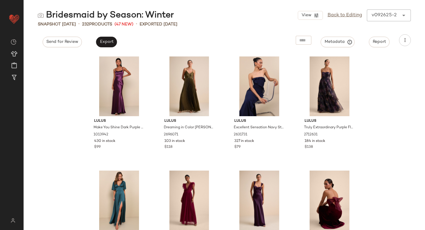
click at [404, 14] on icon at bounding box center [404, 15] width 7 height 7
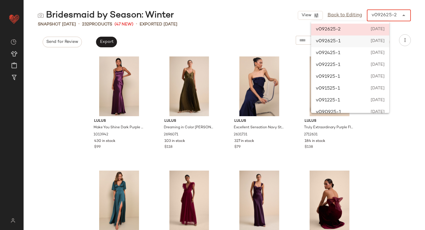
click at [373, 41] on span "[DATE]" at bounding box center [377, 41] width 14 height 7
type input "******"
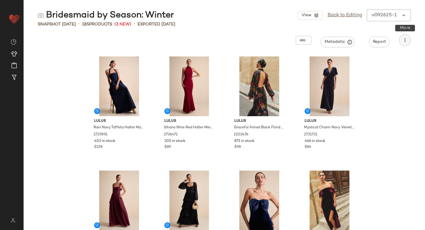
click at [407, 40] on icon "button" at bounding box center [405, 40] width 6 height 6
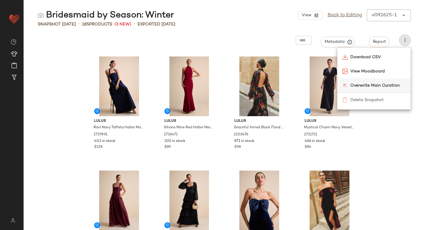
click at [371, 86] on span "Overwrite Main Curation" at bounding box center [379, 85] width 56 height 6
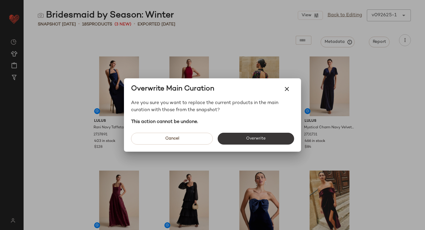
click at [264, 139] on span "Overwrite" at bounding box center [256, 138] width 20 height 5
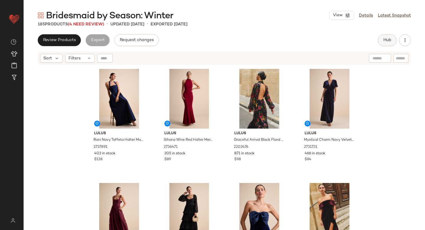
click at [389, 43] on button "Hub" at bounding box center [387, 40] width 19 height 12
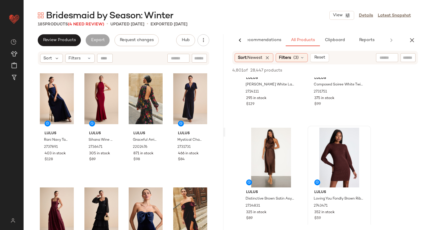
scroll to position [184, 0]
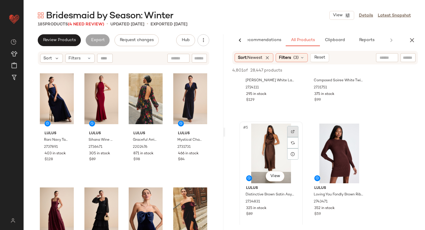
click at [295, 130] on img at bounding box center [293, 132] width 4 height 4
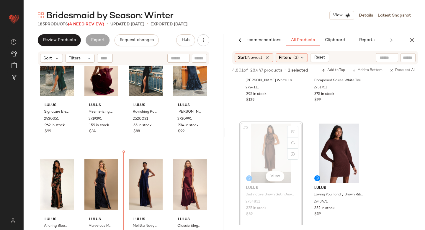
scroll to position [266, 0]
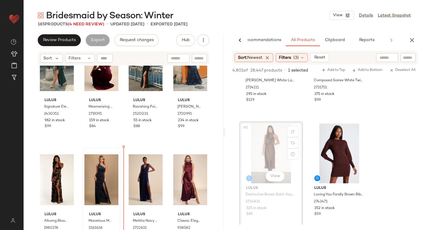
drag, startPoint x: 278, startPoint y: 129, endPoint x: 118, endPoint y: 207, distance: 178.0
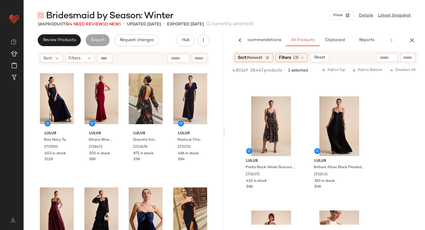
scroll to position [667, 0]
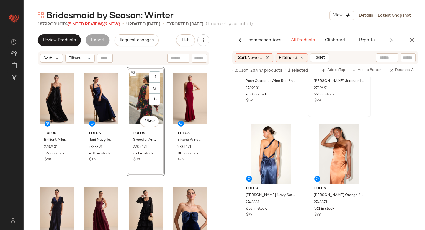
scroll to position [3643, 0]
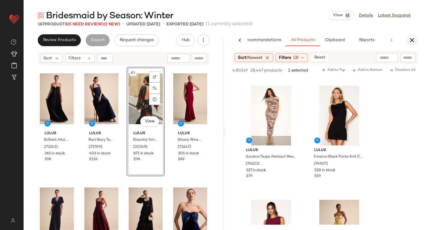
click at [413, 39] on icon "button" at bounding box center [412, 40] width 7 height 7
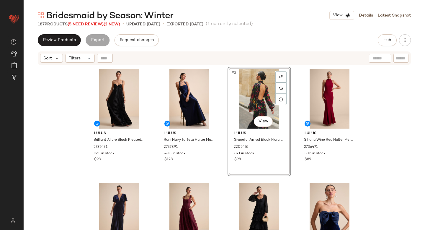
click at [89, 25] on span "(5 Need Review)" at bounding box center [86, 24] width 36 height 4
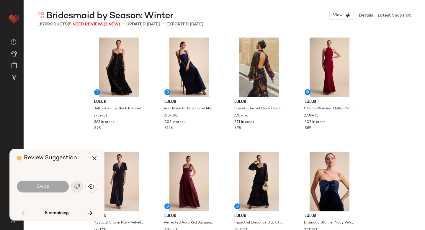
scroll to position [347, 0]
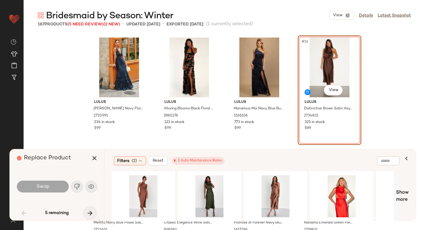
click at [93, 214] on icon "button" at bounding box center [90, 212] width 7 height 7
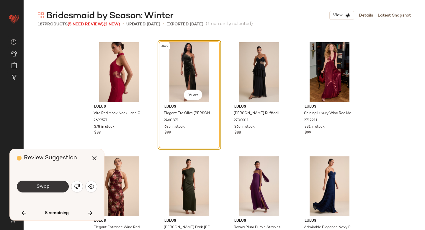
click at [51, 186] on button "Swap" at bounding box center [43, 187] width 52 height 12
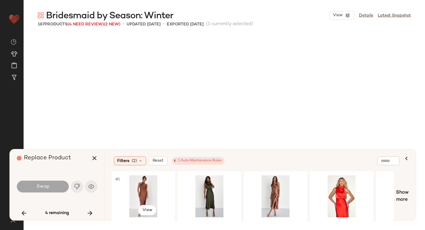
scroll to position [2509, 0]
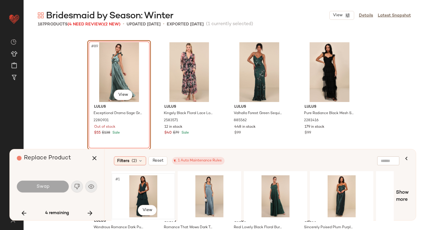
click at [141, 188] on div "#1 View" at bounding box center [143, 196] width 59 height 42
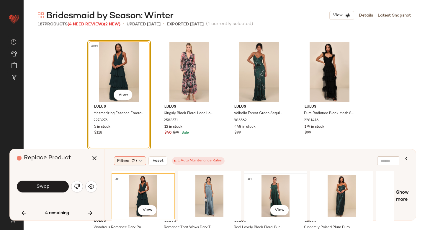
click at [272, 183] on div "#1 View" at bounding box center [275, 196] width 59 height 42
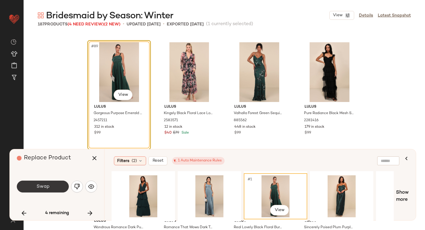
click at [56, 184] on button "Swap" at bounding box center [43, 187] width 52 height 12
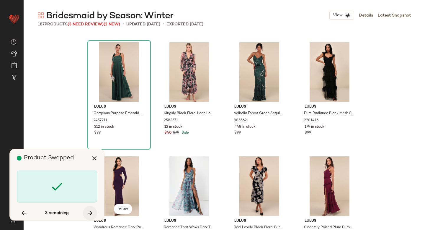
scroll to position [4562, 0]
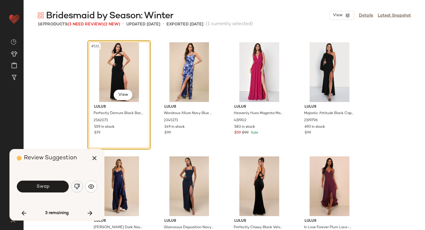
click at [78, 186] on img "button" at bounding box center [77, 186] width 6 height 6
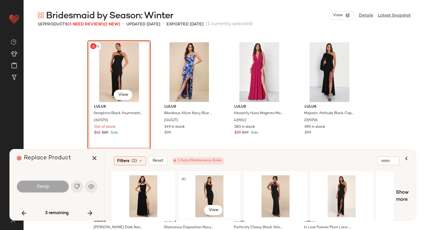
click at [208, 186] on div "#1 View" at bounding box center [209, 196] width 59 height 42
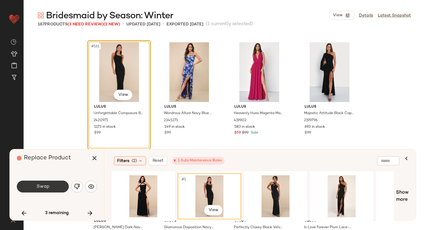
click at [37, 189] on button "Swap" at bounding box center [43, 187] width 52 height 12
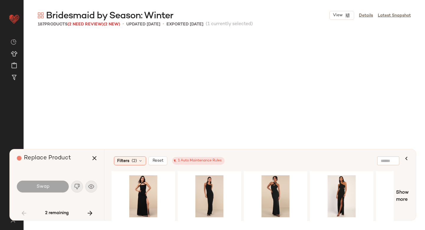
scroll to position [342, 0]
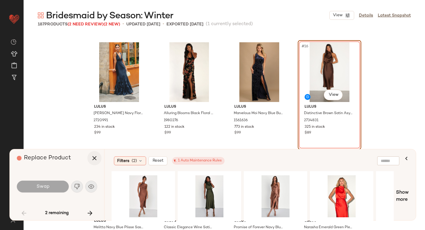
click at [92, 159] on icon "button" at bounding box center [94, 158] width 7 height 7
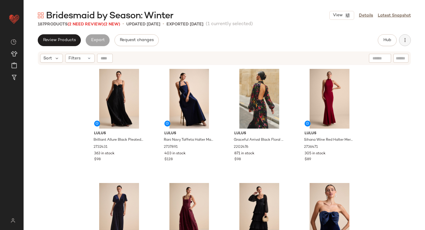
click at [411, 38] on button "button" at bounding box center [405, 40] width 12 height 12
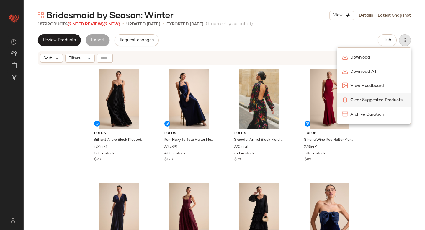
click at [378, 100] on span "Clear Suggested Products" at bounding box center [379, 100] width 56 height 6
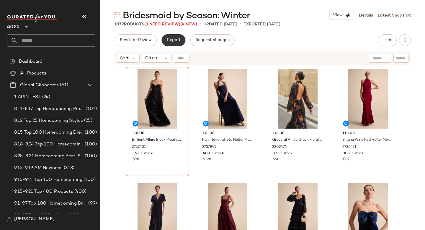
click at [173, 41] on span "Export" at bounding box center [174, 40] width 14 height 5
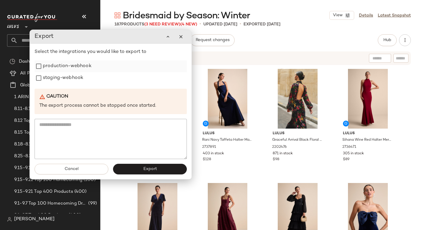
click at [79, 71] on label "production-webhook" at bounding box center [67, 66] width 49 height 12
click at [74, 80] on label "staging-webhook" at bounding box center [63, 78] width 40 height 12
click at [156, 166] on button "Export" at bounding box center [150, 169] width 74 height 11
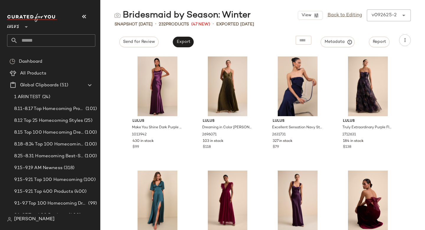
click at [24, 45] on input "text" at bounding box center [57, 40] width 78 height 12
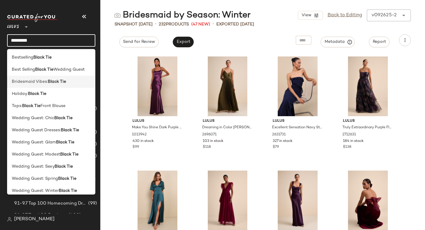
type input "*********"
click at [40, 84] on span "Bridesmaid Vibes:" at bounding box center [30, 82] width 36 height 6
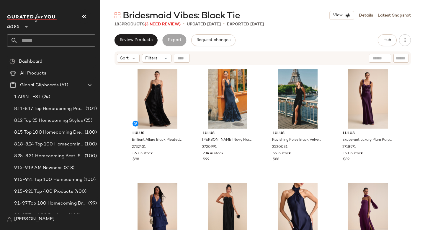
click at [296, 28] on div "Bridesmaid Vibes: Black Tie View Details Latest Snapshot 183 Products (3 Need R…" at bounding box center [262, 119] width 325 height 220
click at [404, 15] on link "Latest Snapshot" at bounding box center [394, 15] width 33 height 6
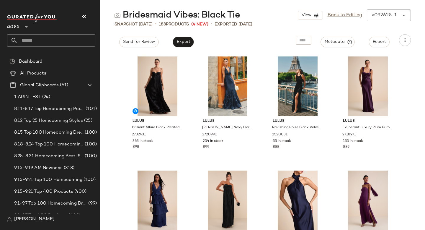
click at [404, 15] on icon at bounding box center [404, 15] width 7 height 7
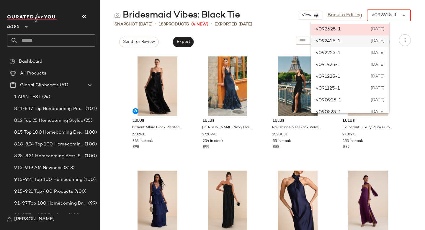
click at [385, 45] on span "[DATE]" at bounding box center [377, 41] width 15 height 7
type input "******"
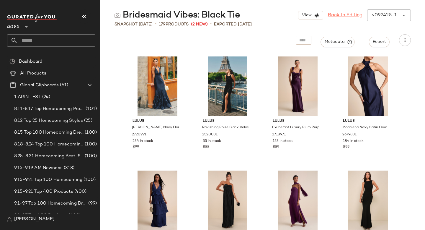
click at [348, 16] on link "Back to Editing" at bounding box center [345, 15] width 35 height 7
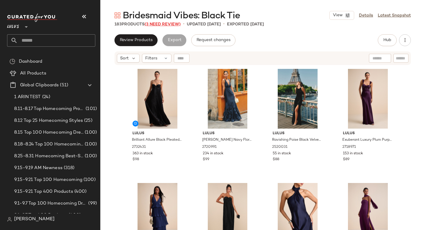
click at [164, 25] on span "(3 Need Review)" at bounding box center [163, 24] width 36 height 4
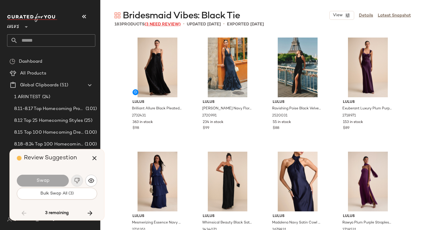
scroll to position [4334, 0]
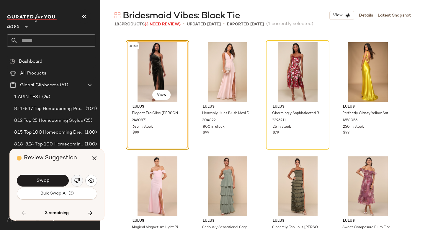
click at [75, 177] on button "button" at bounding box center [77, 181] width 12 height 12
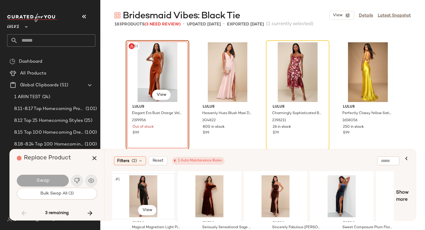
click at [147, 191] on div "#1 View" at bounding box center [143, 196] width 59 height 42
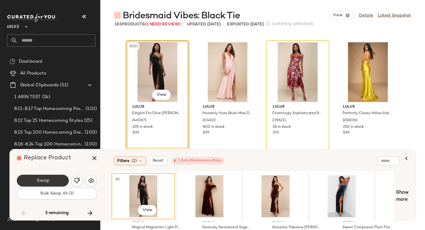
click at [44, 179] on span "Swap" at bounding box center [42, 181] width 13 height 6
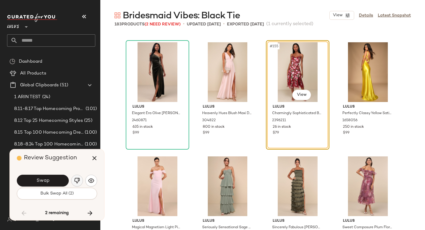
click at [75, 181] on img "button" at bounding box center [77, 181] width 6 height 6
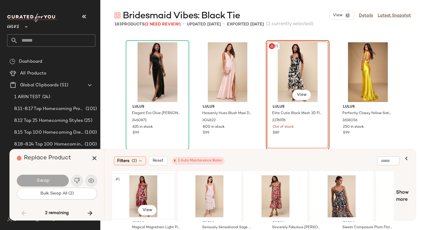
click at [140, 192] on div "#1 View" at bounding box center [143, 196] width 59 height 42
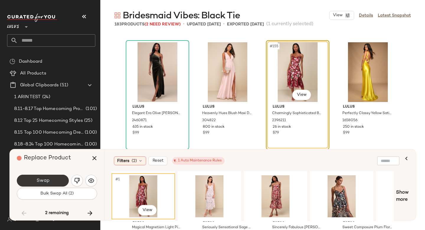
click at [51, 179] on button "Swap" at bounding box center [43, 181] width 52 height 12
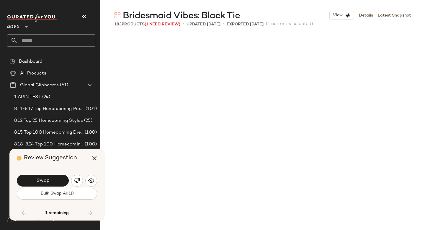
scroll to position [4676, 0]
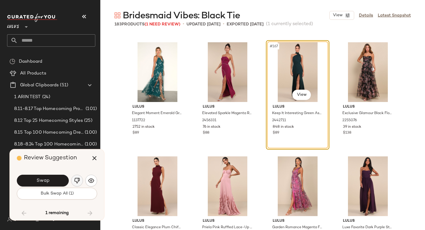
click at [79, 181] on img "button" at bounding box center [77, 181] width 6 height 6
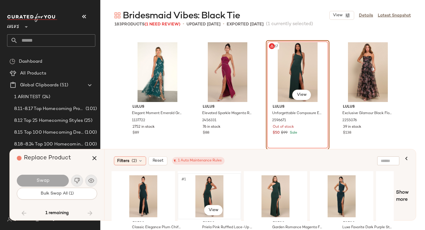
click at [197, 188] on div "#1 View" at bounding box center [209, 196] width 59 height 42
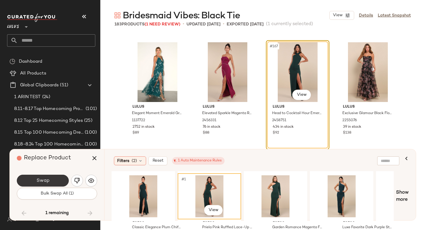
click at [55, 178] on button "Swap" at bounding box center [43, 181] width 52 height 12
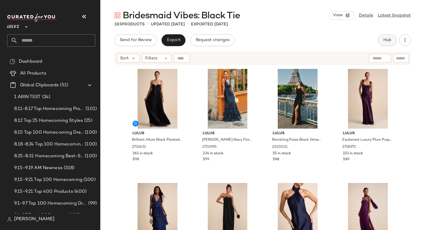
click at [382, 44] on button "Hub" at bounding box center [387, 40] width 19 height 12
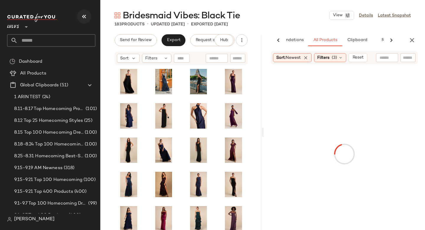
click at [84, 15] on icon "button" at bounding box center [84, 16] width 7 height 7
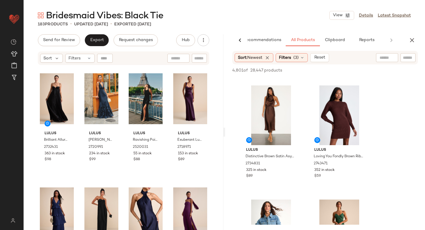
scroll to position [319, 0]
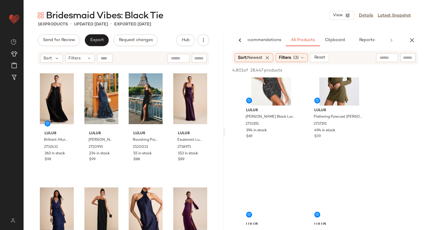
scroll to position [2936, 0]
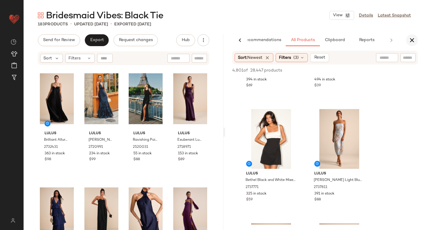
click at [413, 39] on icon "button" at bounding box center [412, 40] width 7 height 7
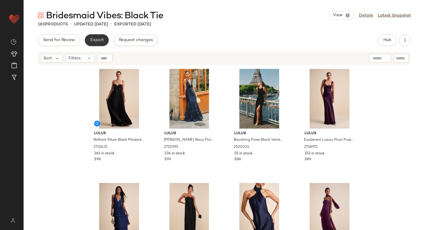
click at [96, 37] on button "Export" at bounding box center [97, 40] width 24 height 12
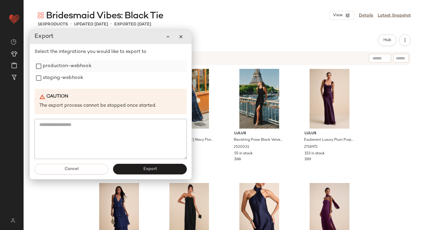
click at [74, 70] on label "production-webhook" at bounding box center [67, 66] width 49 height 12
click at [73, 77] on label "staging-webhook" at bounding box center [63, 78] width 40 height 12
click at [133, 171] on button "Export" at bounding box center [150, 169] width 74 height 11
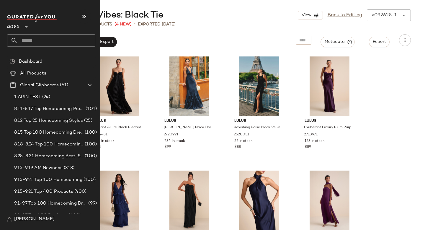
click at [32, 41] on input "text" at bounding box center [57, 40] width 78 height 12
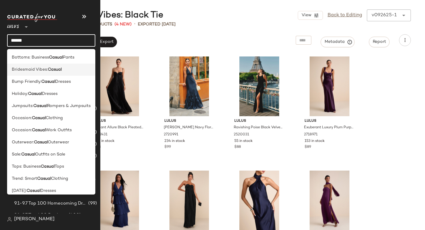
type input "******"
click at [42, 67] on span "Bridesmaid Vibes:" at bounding box center [30, 69] width 36 height 6
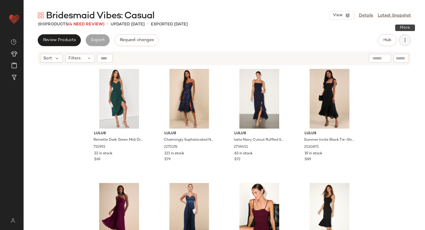
click at [408, 40] on button "button" at bounding box center [405, 40] width 12 height 12
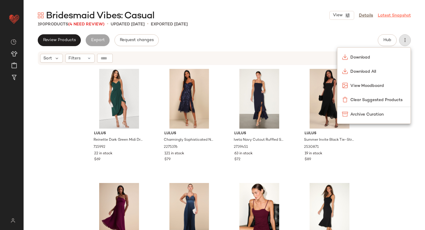
click at [394, 17] on link "Latest Snapshot" at bounding box center [394, 15] width 33 height 6
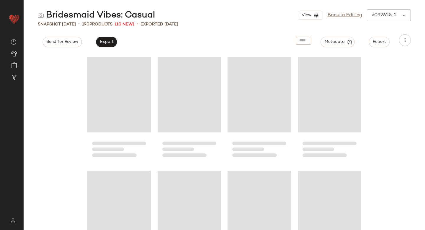
click at [382, 19] on div "View Back to Editing v092625-2 ******" at bounding box center [354, 15] width 113 height 12
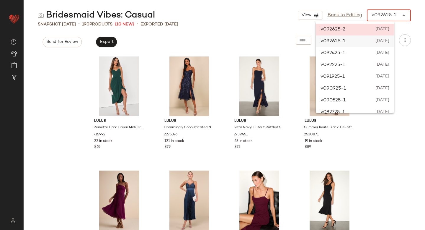
click at [390, 45] on span "[DATE]" at bounding box center [382, 41] width 14 height 7
type input "******"
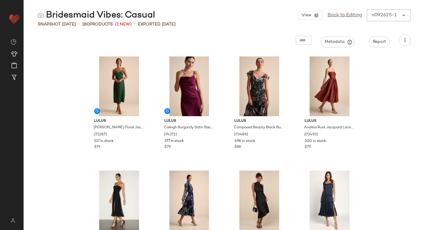
click at [412, 40] on div "Metadata Report" at bounding box center [225, 40] width 402 height 12
click at [409, 40] on button "button" at bounding box center [405, 40] width 12 height 12
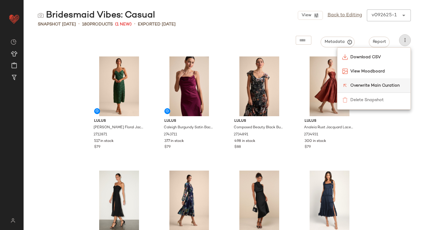
click at [390, 87] on span "Overwrite Main Curation" at bounding box center [379, 85] width 56 height 6
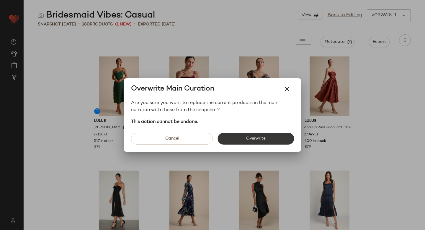
click at [270, 139] on button "Overwrite" at bounding box center [256, 139] width 77 height 12
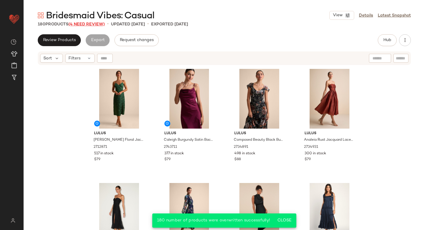
click at [76, 24] on span "(4 Need Review)" at bounding box center [87, 24] width 36 height 4
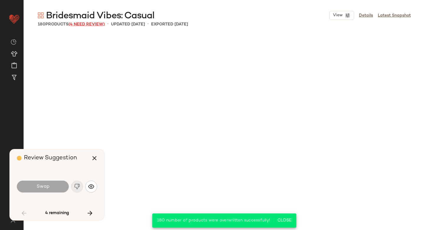
scroll to position [912, 0]
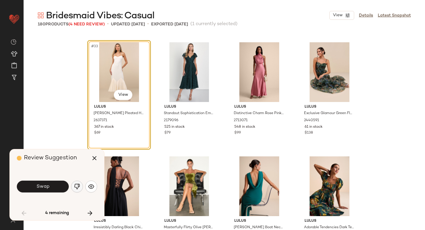
click at [77, 187] on img "button" at bounding box center [77, 186] width 6 height 6
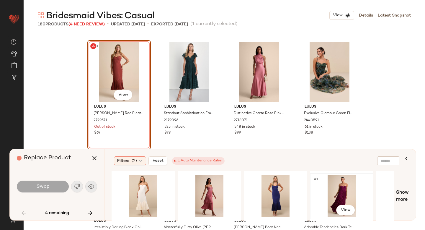
click at [321, 192] on div "#1 View" at bounding box center [341, 196] width 59 height 42
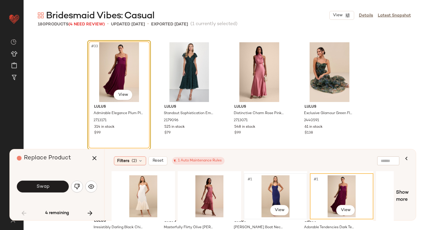
click at [260, 184] on div "#1 View" at bounding box center [275, 196] width 59 height 42
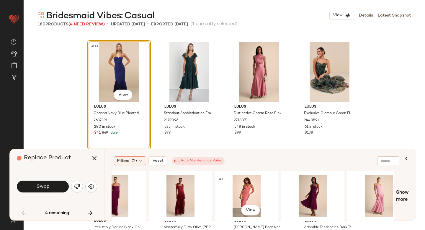
scroll to position [0, 231]
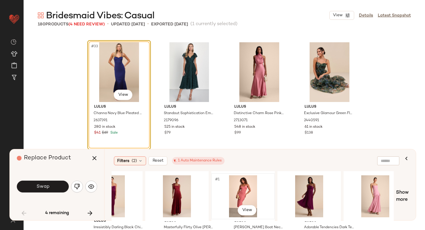
click at [238, 188] on div "#1 View" at bounding box center [243, 196] width 59 height 42
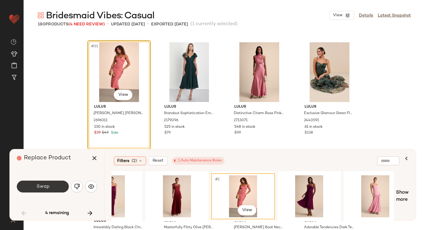
click at [52, 185] on button "Swap" at bounding box center [43, 187] width 52 height 12
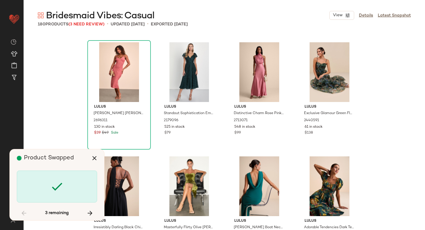
scroll to position [2965, 0]
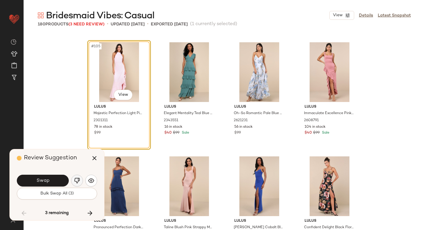
click at [78, 181] on img "button" at bounding box center [77, 181] width 6 height 6
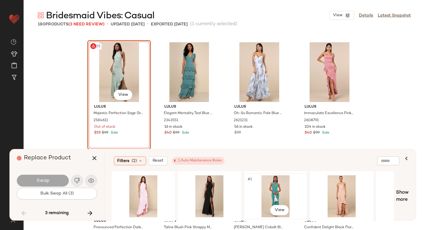
click at [261, 192] on div "#1 View" at bounding box center [275, 196] width 59 height 42
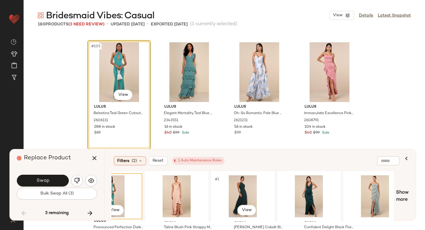
scroll to position [0, 165]
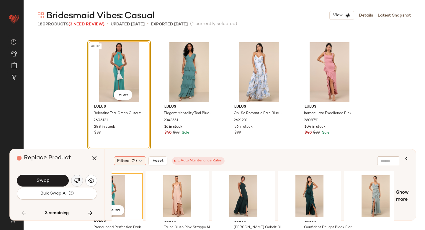
click at [77, 178] on img "button" at bounding box center [77, 181] width 6 height 6
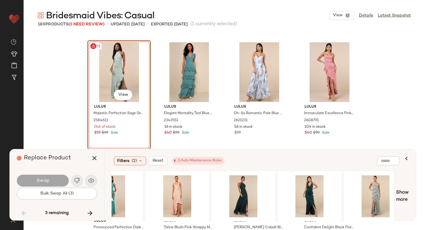
click at [120, 74] on div "#105 View" at bounding box center [119, 72] width 59 height 60
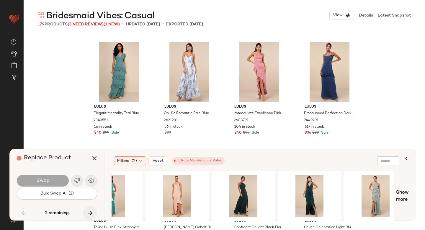
click at [92, 214] on icon "button" at bounding box center [90, 212] width 7 height 7
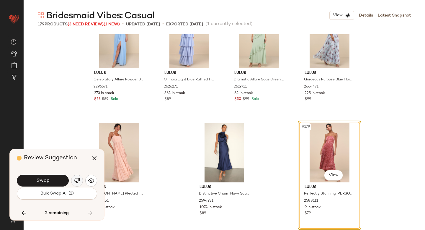
click at [80, 179] on button "button" at bounding box center [77, 181] width 12 height 12
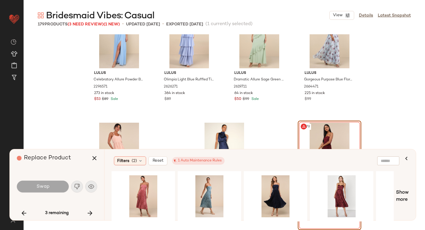
click at [334, 136] on div "#179 View" at bounding box center [329, 153] width 59 height 60
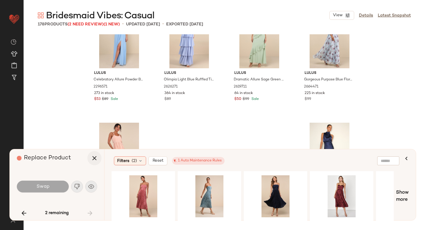
click at [90, 160] on button "button" at bounding box center [94, 158] width 14 height 14
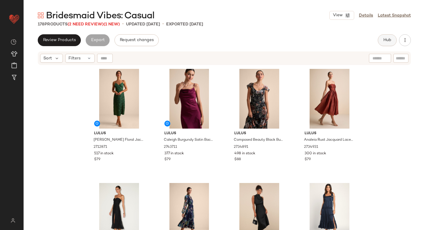
click at [382, 41] on button "Hub" at bounding box center [387, 40] width 19 height 12
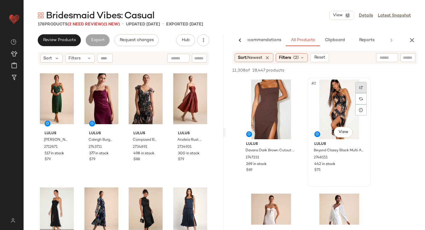
click at [363, 88] on img at bounding box center [362, 88] width 4 height 4
click at [290, 82] on div at bounding box center [292, 87] width 11 height 11
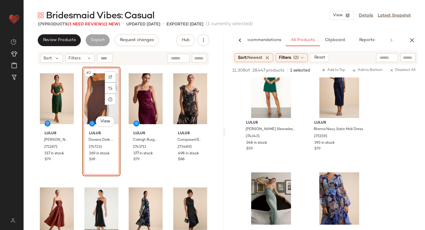
scroll to position [5194, 0]
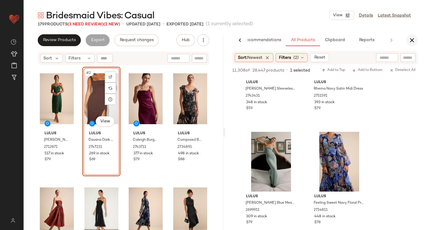
click at [416, 39] on icon "button" at bounding box center [412, 40] width 7 height 7
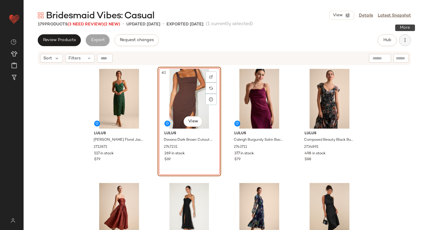
click at [407, 37] on icon "button" at bounding box center [405, 40] width 6 height 6
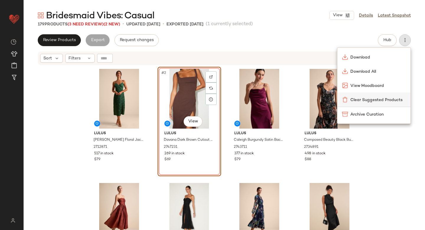
click at [376, 97] on span "Clear Suggested Products" at bounding box center [379, 100] width 56 height 6
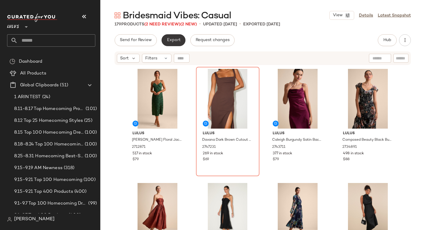
click at [178, 39] on span "Export" at bounding box center [174, 40] width 14 height 5
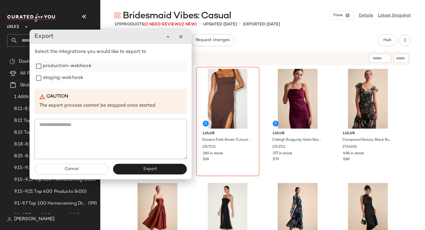
click at [74, 61] on label "production-webhook" at bounding box center [67, 66] width 49 height 12
click at [69, 79] on label "staging-webhook" at bounding box center [63, 78] width 40 height 12
click at [146, 165] on button "Export" at bounding box center [150, 169] width 74 height 11
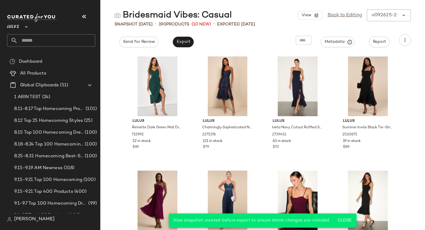
click at [31, 43] on input "text" at bounding box center [57, 40] width 78 height 12
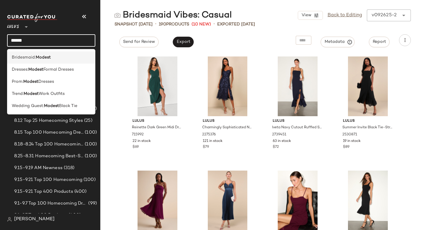
type input "******"
click at [23, 60] on span "Bridesmaid:" at bounding box center [24, 57] width 24 height 6
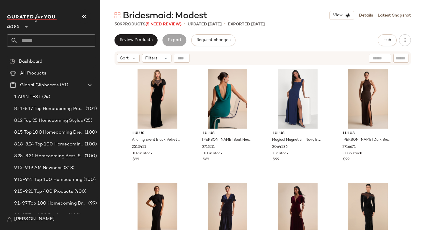
click at [282, 30] on div "Bridesmaid: Modest View Details Latest Snapshot 509 Products (5 Need Review) • …" at bounding box center [262, 119] width 325 height 220
click at [406, 16] on link "Latest Snapshot" at bounding box center [394, 15] width 33 height 6
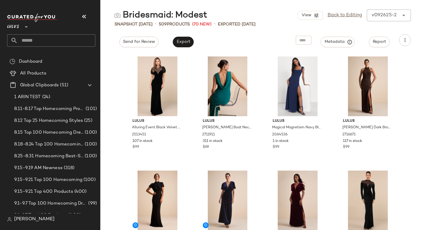
click at [406, 16] on icon at bounding box center [404, 15] width 7 height 7
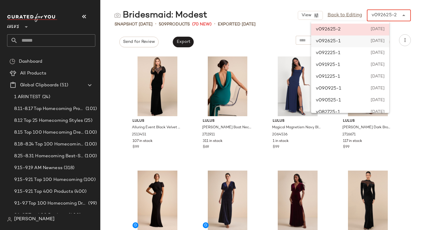
click at [377, 40] on span "[DATE]" at bounding box center [377, 41] width 14 height 7
type input "******"
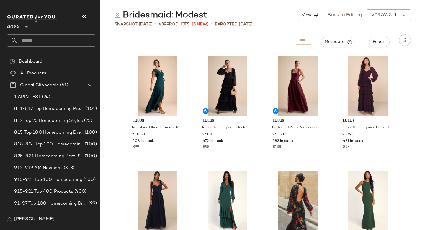
click at [373, 17] on div "v092625-1" at bounding box center [384, 15] width 25 height 7
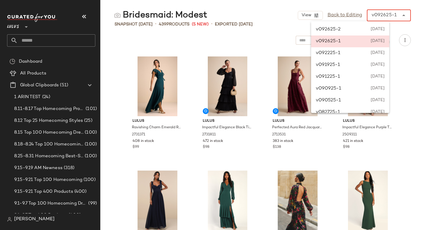
click at [360, 39] on div "v092625-1 [DATE]" at bounding box center [350, 41] width 78 height 12
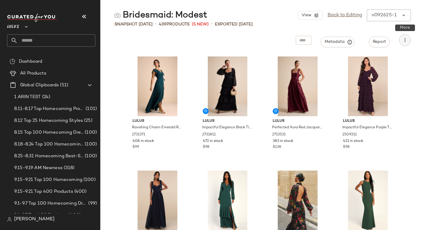
click at [406, 43] on icon "button" at bounding box center [405, 40] width 6 height 6
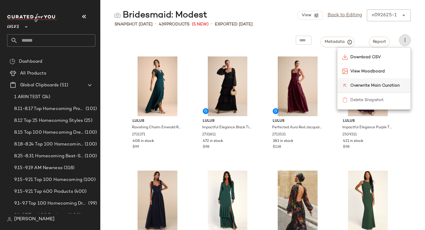
click at [383, 87] on span "Overwrite Main Curation" at bounding box center [379, 85] width 56 height 6
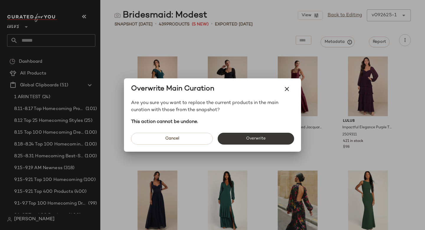
click at [273, 134] on button "Overwrite" at bounding box center [256, 139] width 77 height 12
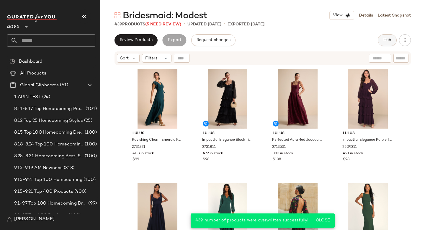
click at [386, 38] on span "Hub" at bounding box center [387, 40] width 8 height 5
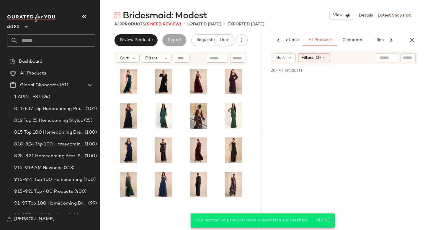
scroll to position [0, 35]
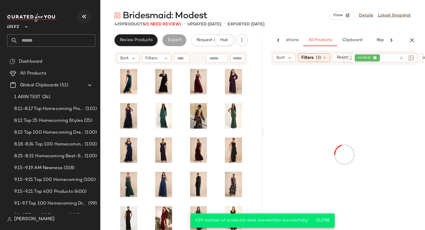
click at [79, 17] on button "button" at bounding box center [84, 16] width 14 height 14
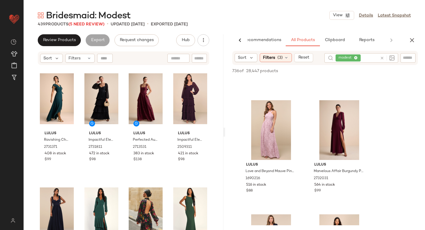
scroll to position [435, 0]
click at [360, 109] on img at bounding box center [362, 109] width 4 height 4
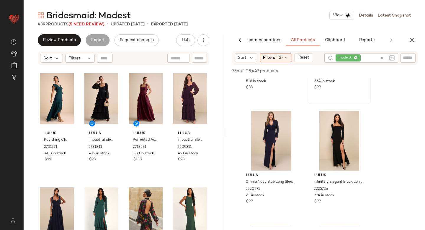
scroll to position [539, 0]
click at [362, 119] on img at bounding box center [362, 119] width 4 height 4
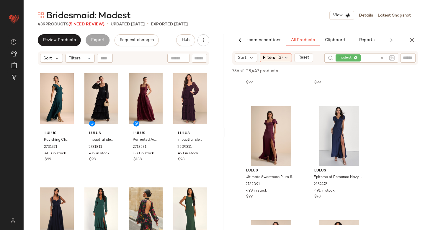
scroll to position [3395, 0]
click at [293, 116] on div at bounding box center [292, 114] width 11 height 11
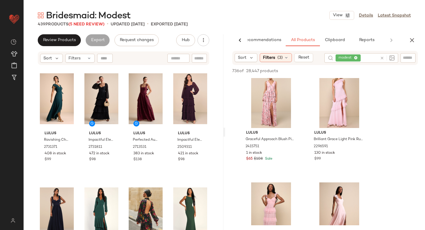
scroll to position [4840, 0]
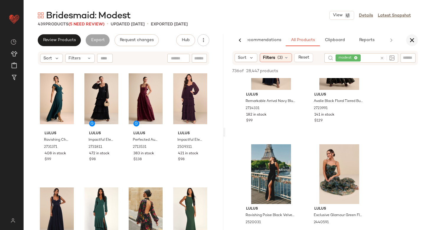
click at [413, 38] on icon "button" at bounding box center [412, 40] width 7 height 7
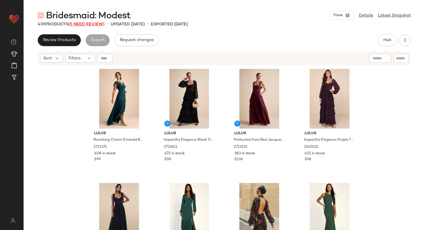
click at [87, 25] on span "(5 Need Review)" at bounding box center [87, 24] width 36 height 4
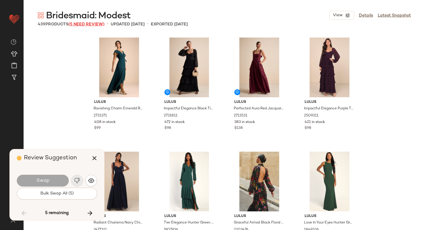
scroll to position [2053, 0]
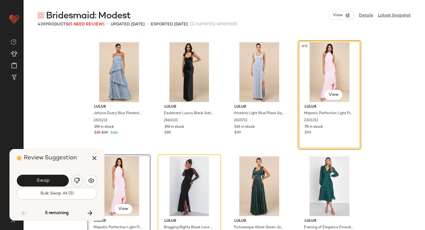
click at [75, 181] on img "button" at bounding box center [77, 181] width 6 height 6
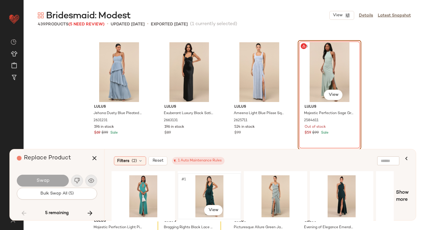
click at [215, 196] on div "#1 View" at bounding box center [209, 196] width 59 height 42
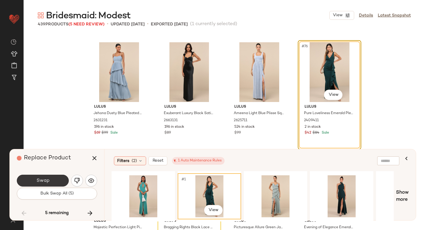
click at [37, 180] on span "Swap" at bounding box center [42, 181] width 13 height 6
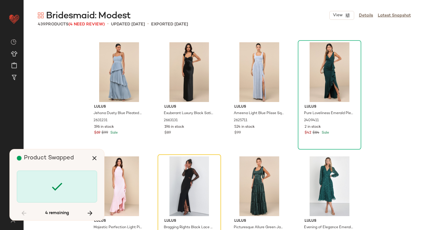
scroll to position [2167, 0]
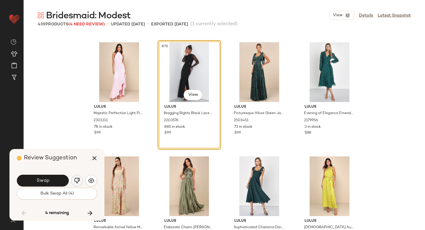
click at [75, 178] on img "button" at bounding box center [77, 181] width 6 height 6
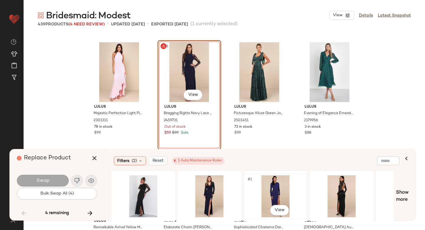
click at [259, 191] on div "#1 View" at bounding box center [275, 196] width 59 height 42
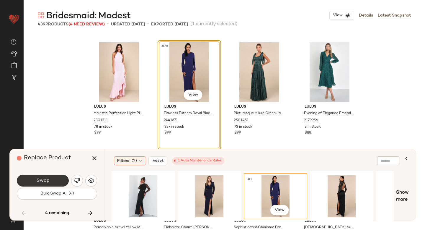
click at [49, 178] on button "Swap" at bounding box center [43, 181] width 52 height 12
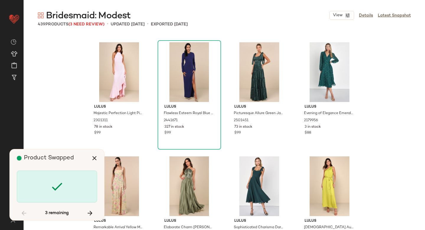
scroll to position [3193, 0]
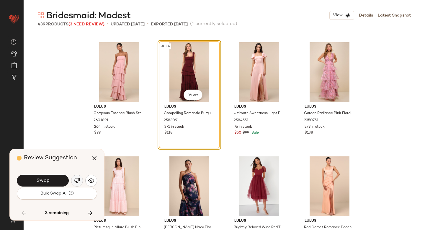
click at [77, 180] on img "button" at bounding box center [77, 181] width 6 height 6
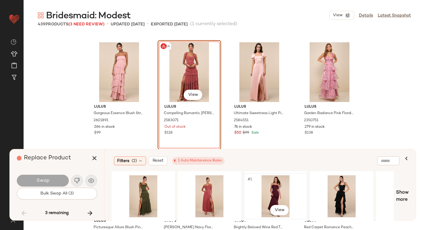
click at [263, 189] on div "#1 View" at bounding box center [275, 196] width 59 height 42
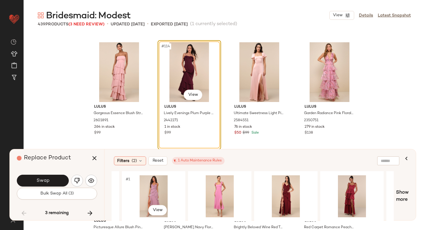
scroll to position [0, 454]
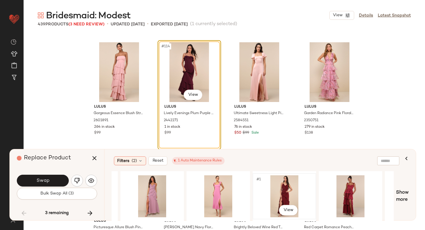
click at [289, 192] on div "#1 View" at bounding box center [284, 196] width 59 height 42
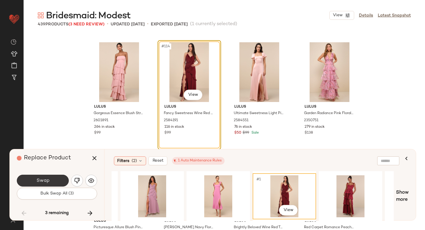
click at [55, 181] on button "Swap" at bounding box center [43, 181] width 52 height 12
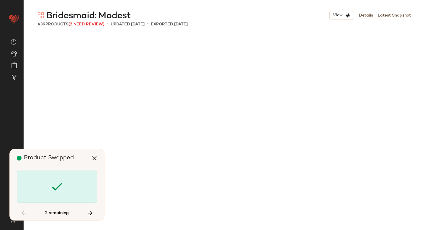
scroll to position [6500, 0]
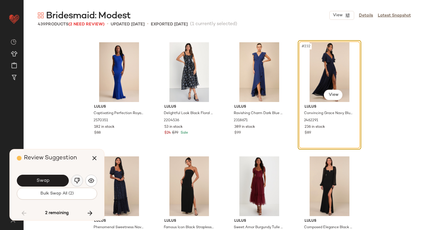
click at [74, 185] on button "button" at bounding box center [77, 181] width 12 height 12
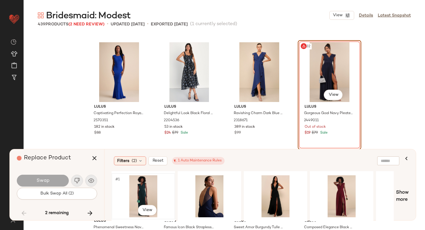
click at [133, 194] on div "#1 View" at bounding box center [143, 196] width 59 height 42
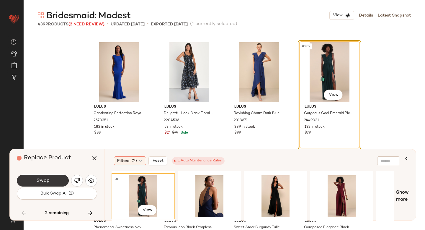
click at [62, 180] on button "Swap" at bounding box center [43, 181] width 52 height 12
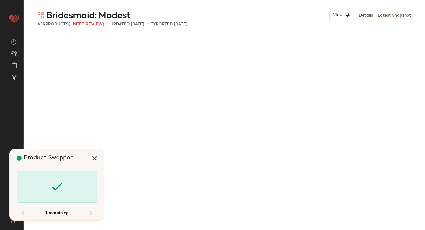
scroll to position [11632, 0]
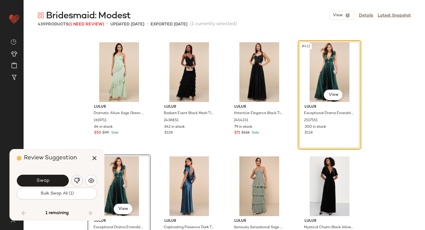
click at [77, 179] on img "button" at bounding box center [77, 181] width 6 height 6
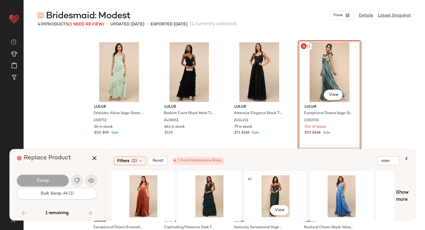
click at [278, 196] on div "#1 View" at bounding box center [275, 196] width 59 height 42
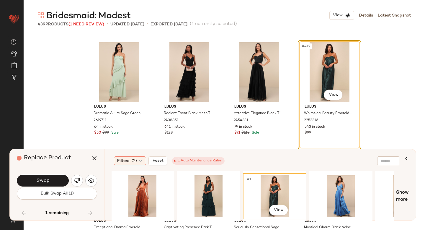
scroll to position [0, 0]
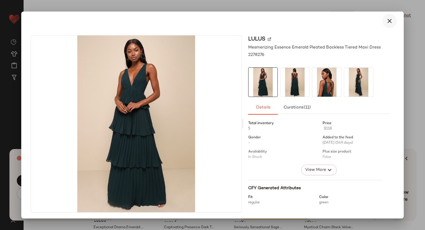
click at [389, 19] on icon "button" at bounding box center [389, 20] width 7 height 7
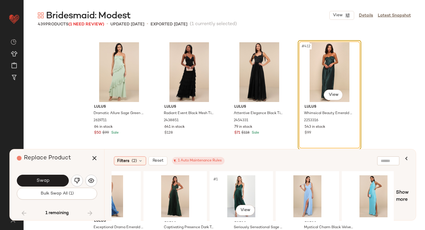
scroll to position [0, 232]
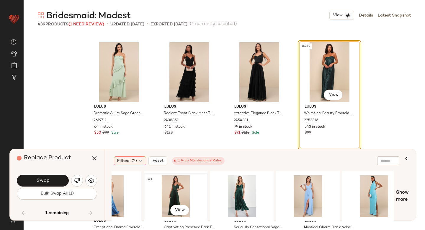
click at [178, 195] on div "#1 View" at bounding box center [175, 196] width 59 height 42
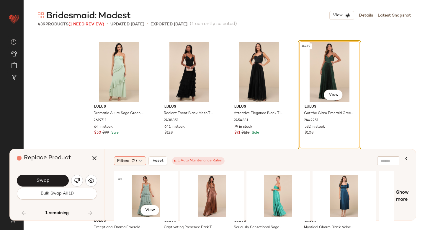
scroll to position [0, 615]
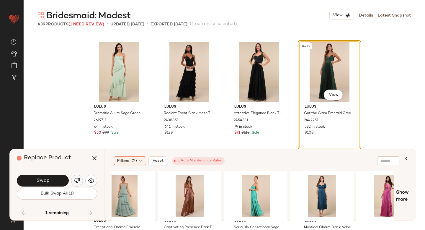
click at [73, 181] on button "button" at bounding box center [77, 181] width 12 height 12
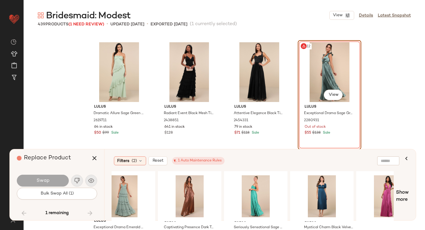
click at [320, 61] on div "#412 View" at bounding box center [329, 72] width 59 height 60
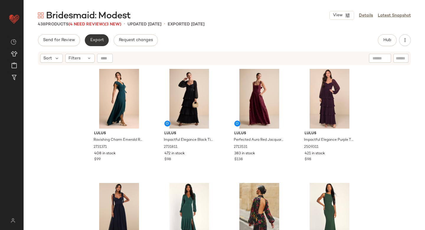
click at [92, 40] on span "Export" at bounding box center [97, 40] width 14 height 5
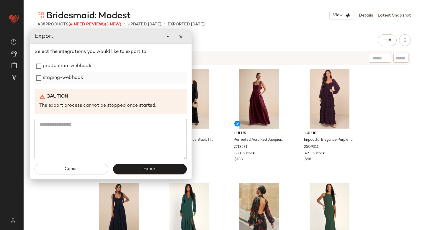
click at [58, 77] on label "staging-webhook" at bounding box center [63, 78] width 40 height 12
click at [58, 68] on label "production-webhook" at bounding box center [67, 66] width 49 height 12
click at [132, 172] on button "Export" at bounding box center [150, 169] width 74 height 11
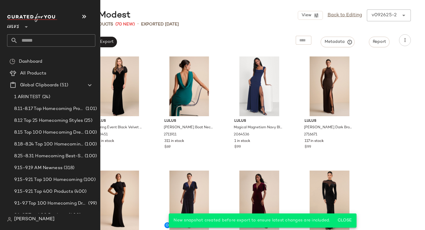
click at [26, 38] on input "text" at bounding box center [57, 40] width 78 height 12
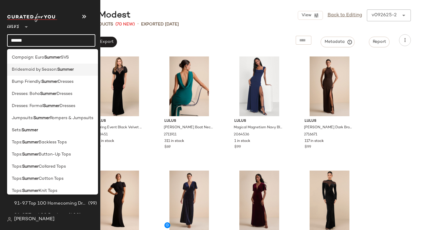
type input "******"
click at [18, 70] on span "Bridesmaid by Season:" at bounding box center [34, 69] width 45 height 6
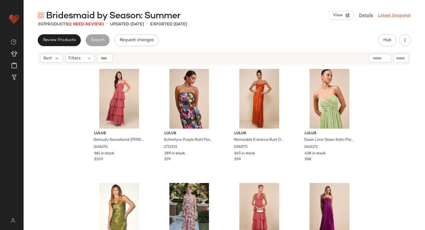
click at [398, 17] on link "Latest Snapshot" at bounding box center [394, 15] width 33 height 6
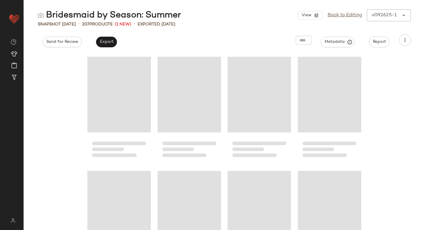
click at [398, 17] on div "v092625-1 ******" at bounding box center [383, 15] width 32 height 12
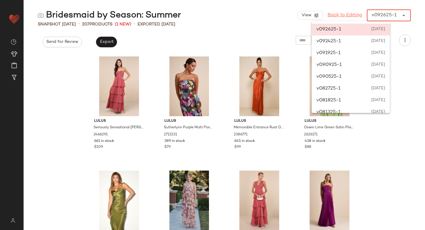
click at [352, 16] on link "Back to Editing" at bounding box center [345, 15] width 35 height 7
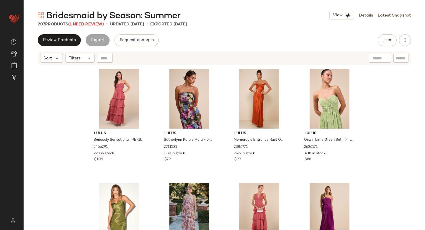
click at [84, 25] on span "(1 Need Review)" at bounding box center [86, 24] width 36 height 4
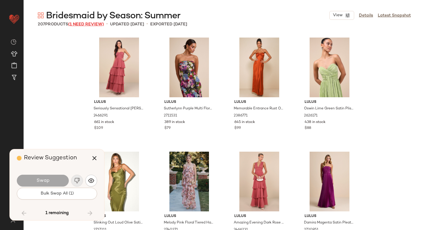
scroll to position [2965, 0]
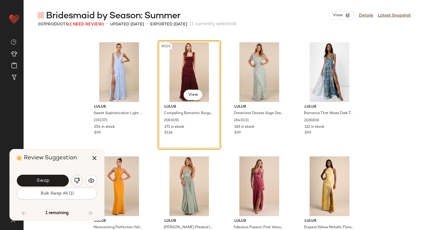
click at [72, 183] on button "button" at bounding box center [77, 181] width 12 height 12
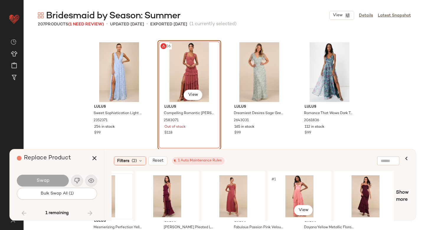
scroll to position [0, 177]
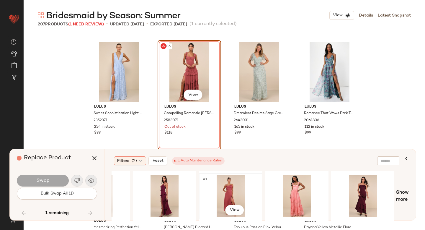
click at [230, 194] on div "#1 View" at bounding box center [230, 196] width 59 height 42
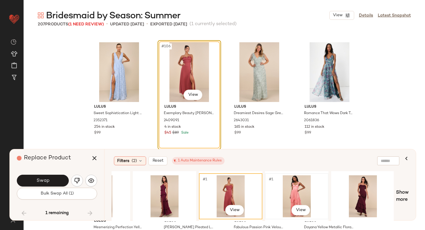
click at [290, 186] on div "#1 View" at bounding box center [296, 196] width 59 height 42
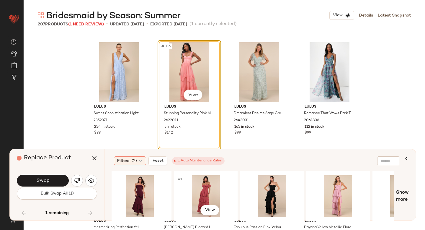
scroll to position [0, 402]
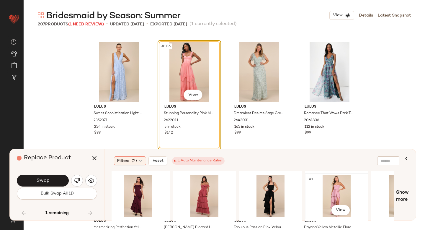
click at [347, 187] on div "#1 View" at bounding box center [336, 196] width 59 height 42
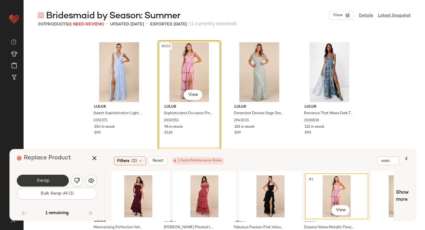
click at [43, 181] on span "Swap" at bounding box center [42, 181] width 13 height 6
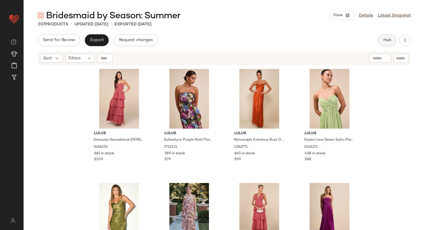
click at [389, 41] on span "Hub" at bounding box center [387, 40] width 8 height 5
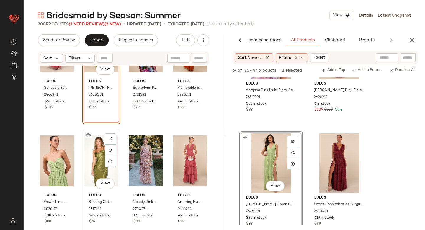
scroll to position [51, 0]
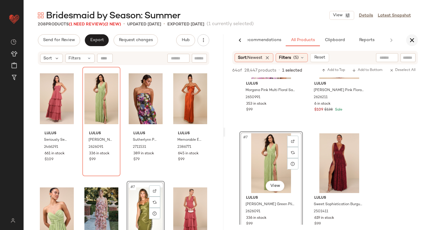
click at [411, 40] on icon "button" at bounding box center [412, 40] width 7 height 7
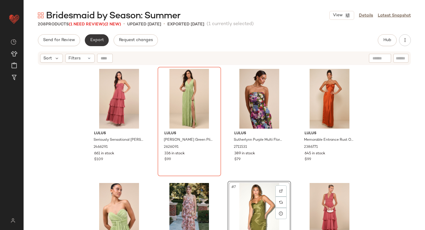
click at [100, 41] on span "Export" at bounding box center [97, 40] width 14 height 5
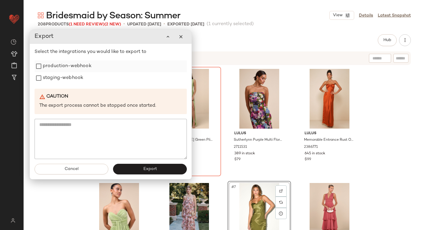
click at [65, 70] on label "production-webhook" at bounding box center [67, 66] width 49 height 12
click at [65, 79] on label "staging-webhook" at bounding box center [63, 78] width 40 height 12
click at [143, 170] on button "Export" at bounding box center [150, 169] width 74 height 11
